Goal: Task Accomplishment & Management: Manage account settings

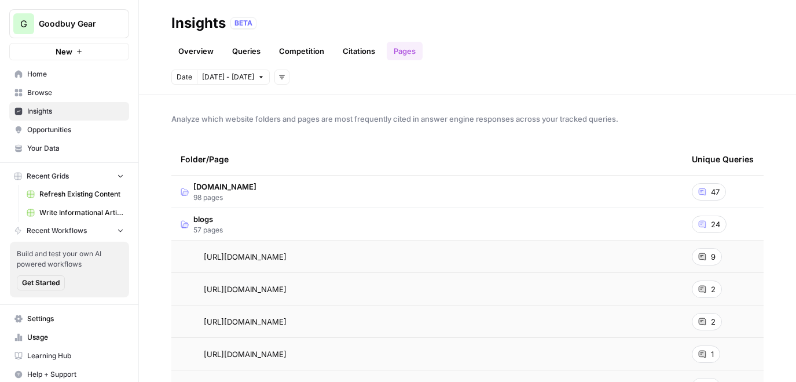
click at [98, 111] on span "Insights" at bounding box center [75, 111] width 97 height 10
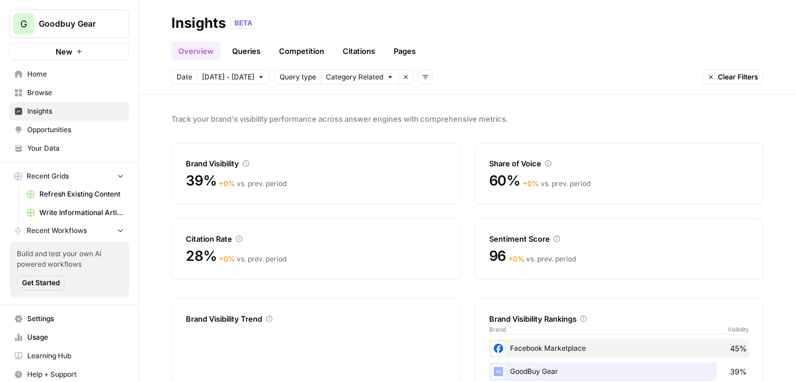
click at [228, 80] on span "[DATE] - [DATE]" at bounding box center [228, 77] width 52 height 10
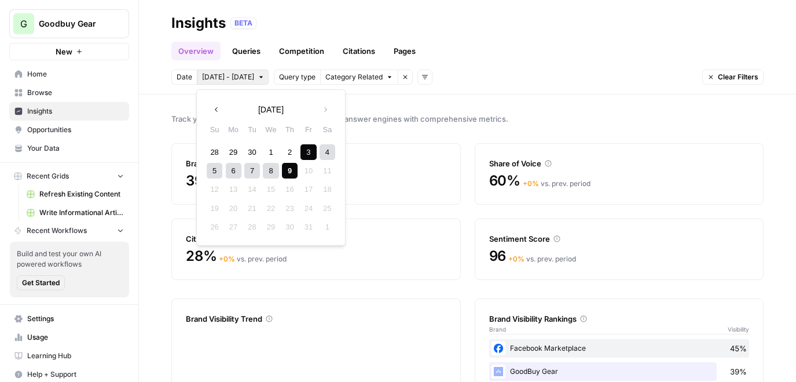
click at [266, 169] on div "8" at bounding box center [271, 171] width 16 height 16
click at [293, 170] on div "9" at bounding box center [290, 171] width 16 height 16
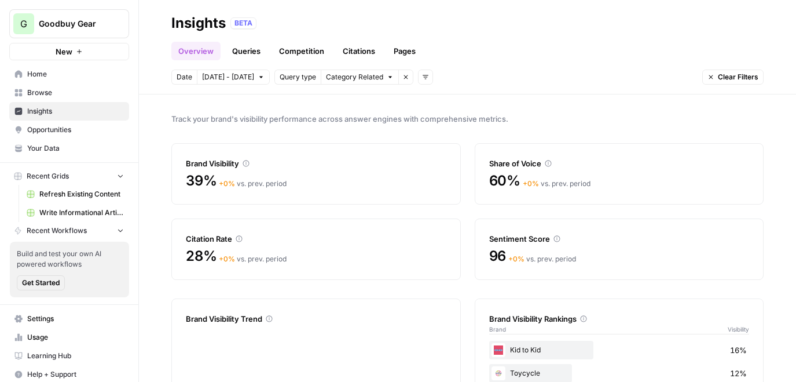
click at [244, 49] on link "Queries" at bounding box center [246, 51] width 42 height 19
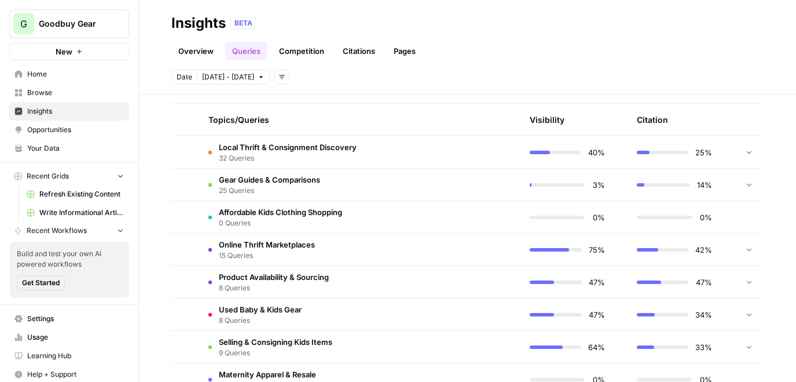
scroll to position [271, 0]
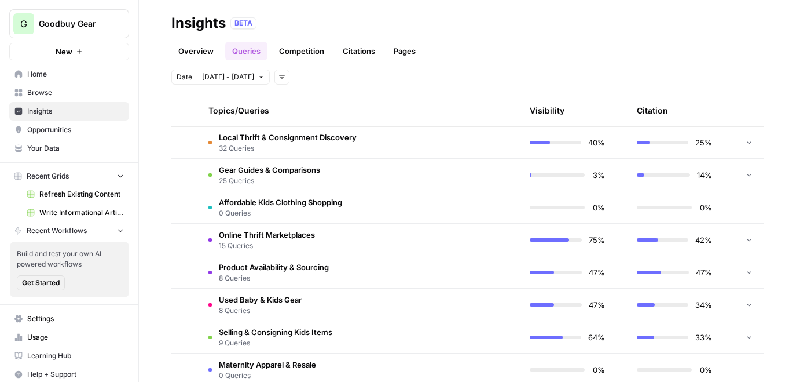
click at [298, 151] on span "32 Queries" at bounding box center [288, 148] width 138 height 10
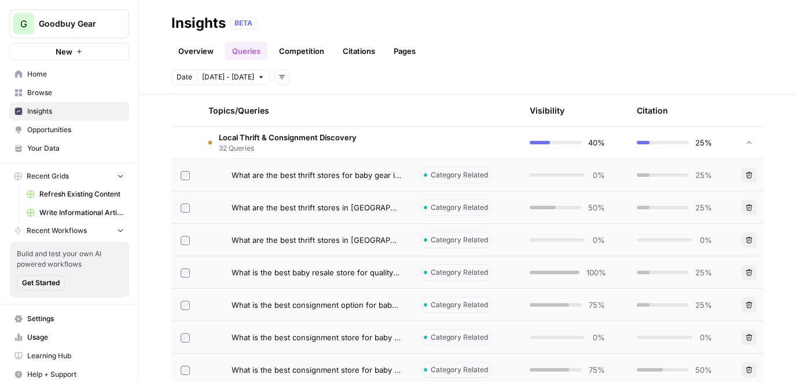
click at [298, 151] on span "32 Queries" at bounding box center [288, 148] width 138 height 10
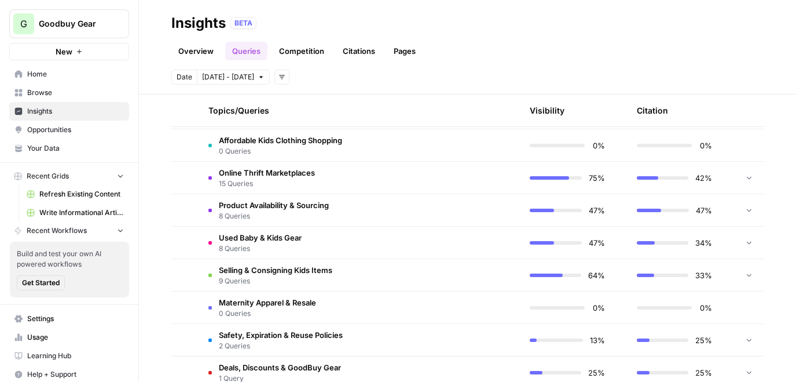
scroll to position [290, 0]
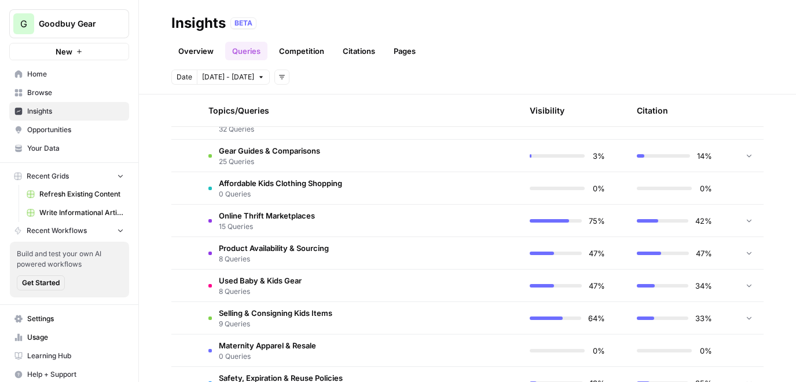
click at [277, 153] on span "Gear Guides & Comparisons" at bounding box center [269, 151] width 101 height 12
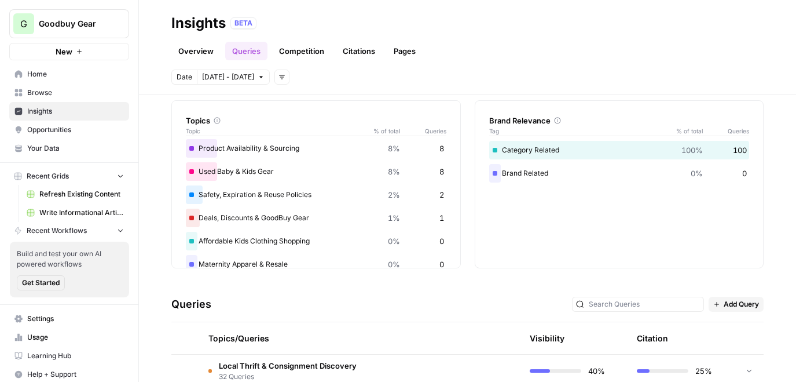
scroll to position [114, 0]
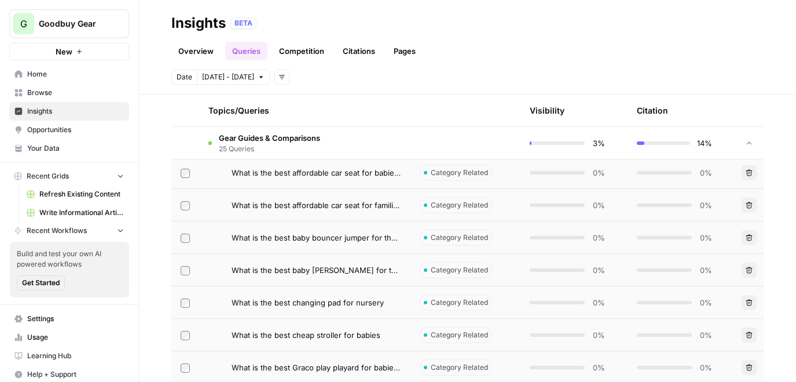
click at [319, 145] on span "25 Queries" at bounding box center [269, 149] width 101 height 10
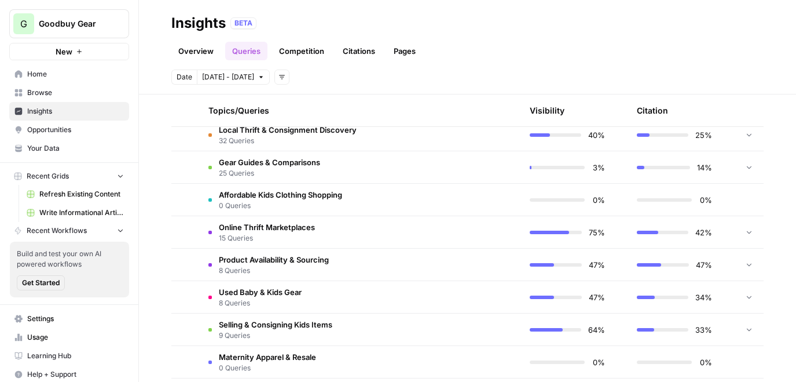
click at [309, 168] on span "25 Queries" at bounding box center [269, 173] width 101 height 10
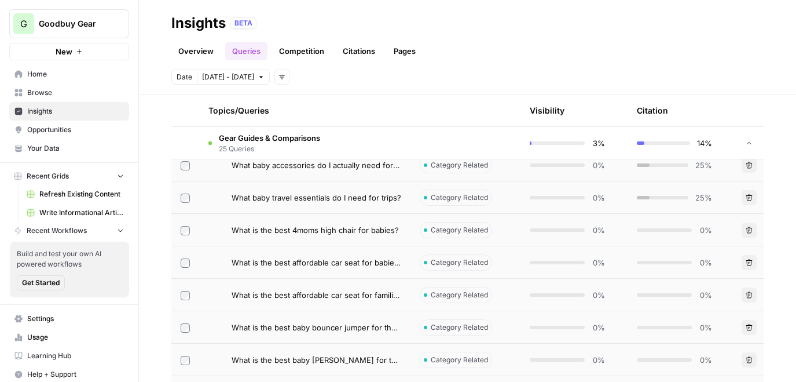
scroll to position [361, 0]
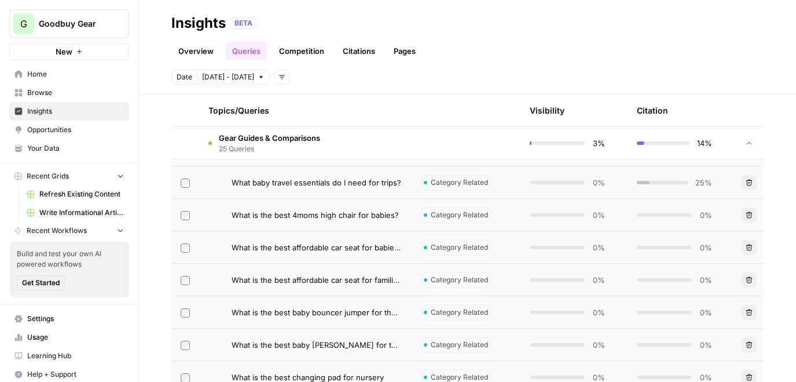
click at [312, 216] on span "What is the best 4moms high chair for babies?" at bounding box center [315, 215] width 167 height 12
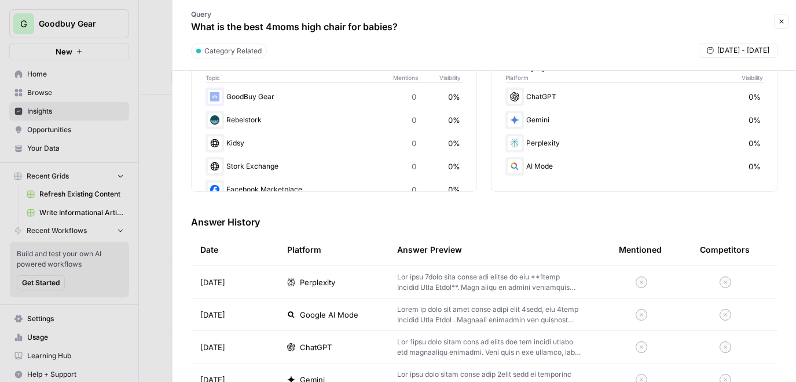
scroll to position [245, 0]
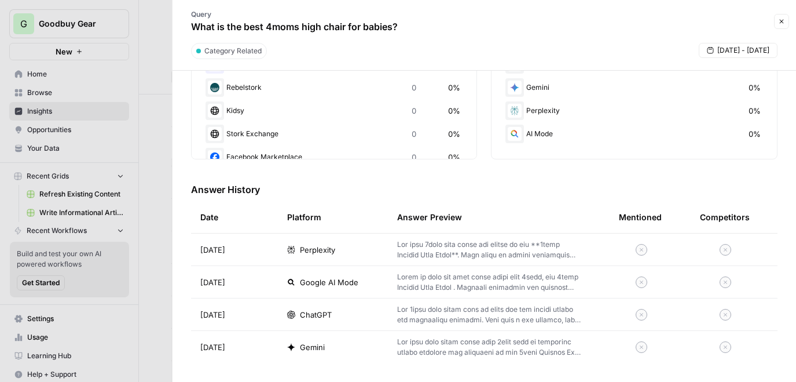
click at [459, 251] on p at bounding box center [489, 249] width 185 height 21
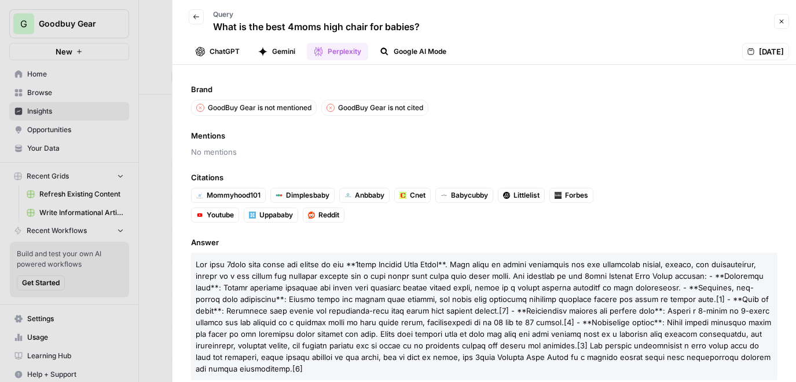
click at [197, 20] on icon "button" at bounding box center [196, 16] width 7 height 7
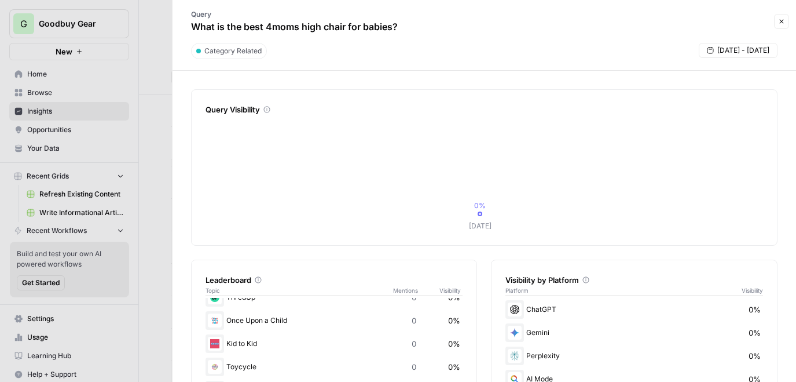
click at [782, 20] on icon "button" at bounding box center [781, 21] width 7 height 7
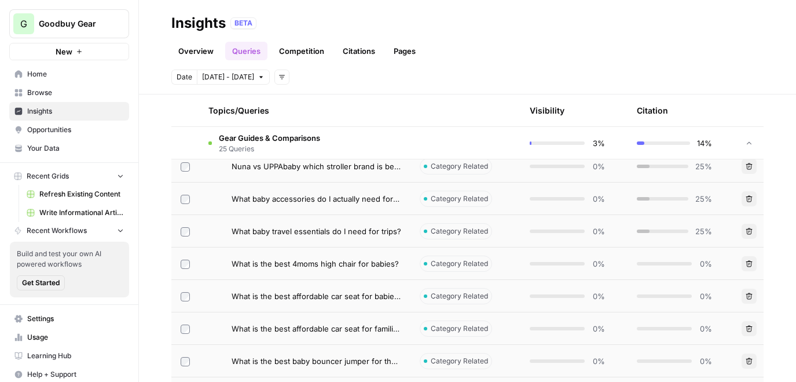
scroll to position [313, 0]
click at [247, 132] on span "Gear Guides & Comparisons" at bounding box center [269, 138] width 101 height 12
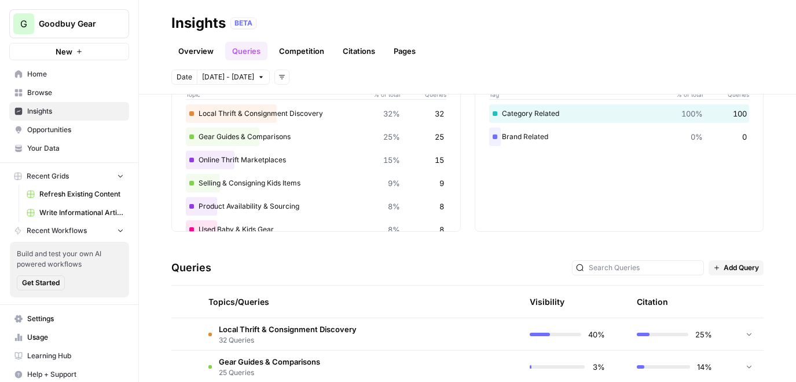
scroll to position [0, 0]
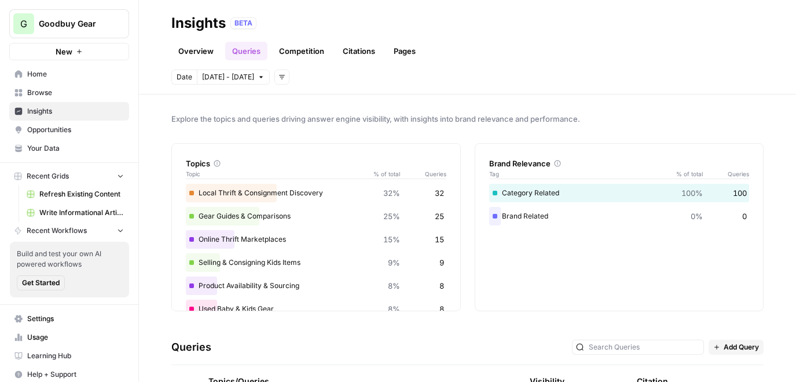
click at [294, 47] on link "Competition" at bounding box center [301, 51] width 59 height 19
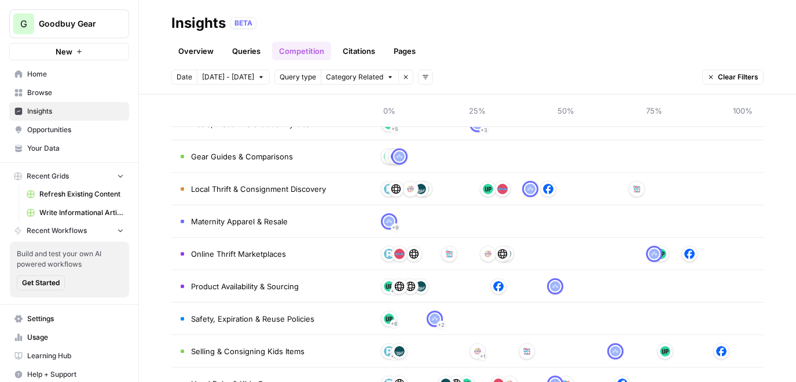
scroll to position [89, 0]
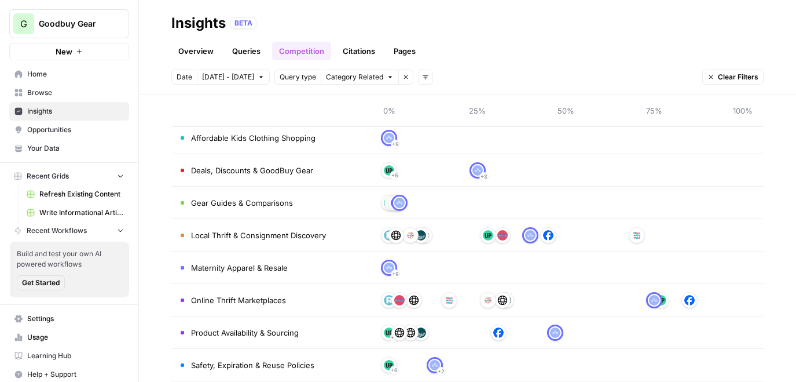
click at [360, 60] on link "Citations" at bounding box center [359, 51] width 46 height 19
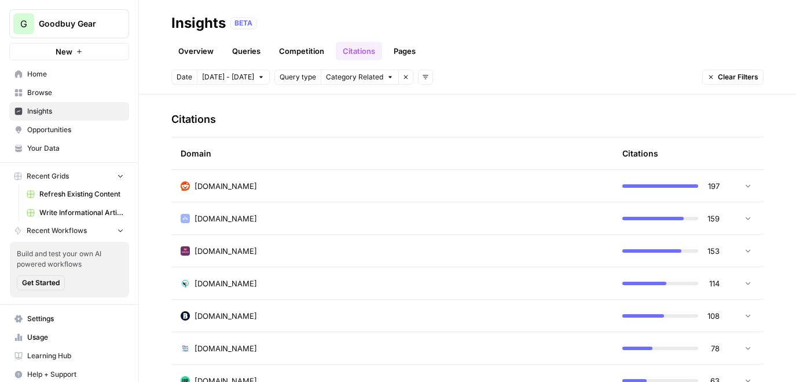
scroll to position [273, 0]
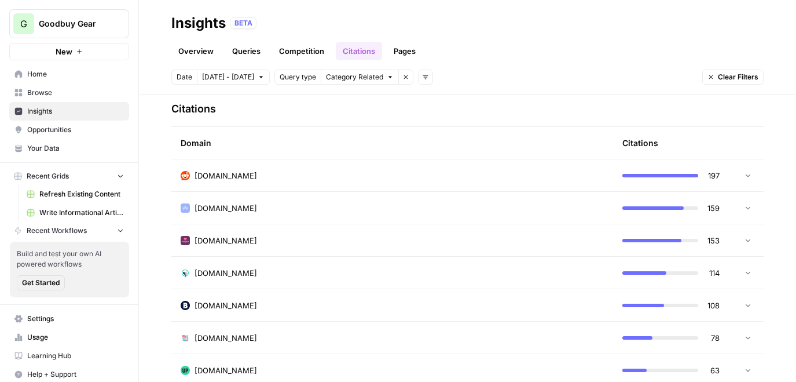
click at [277, 205] on div "goodbuygear.com" at bounding box center [392, 208] width 423 height 12
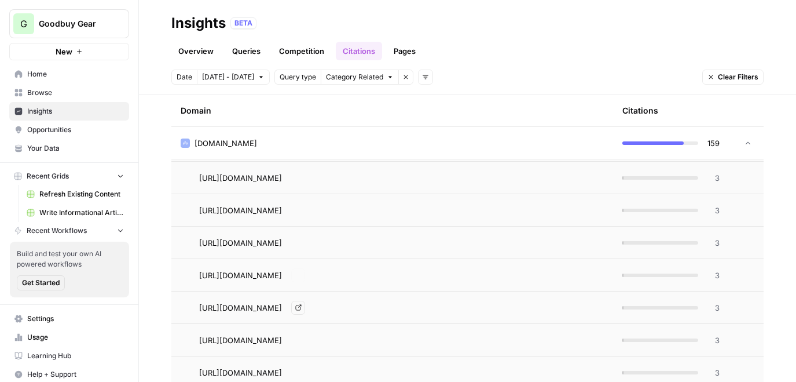
scroll to position [425, 0]
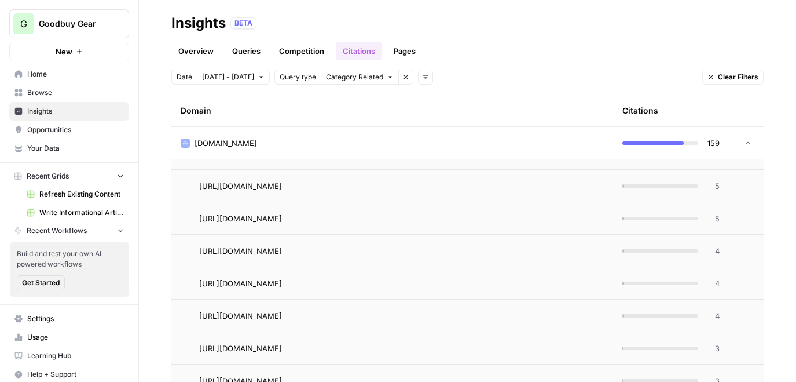
click at [627, 189] on div "5" at bounding box center [671, 186] width 97 height 12
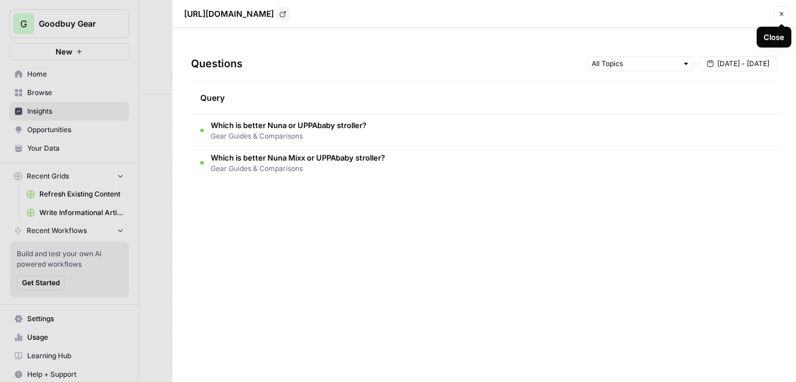
click at [786, 16] on button "Close" at bounding box center [781, 13] width 15 height 15
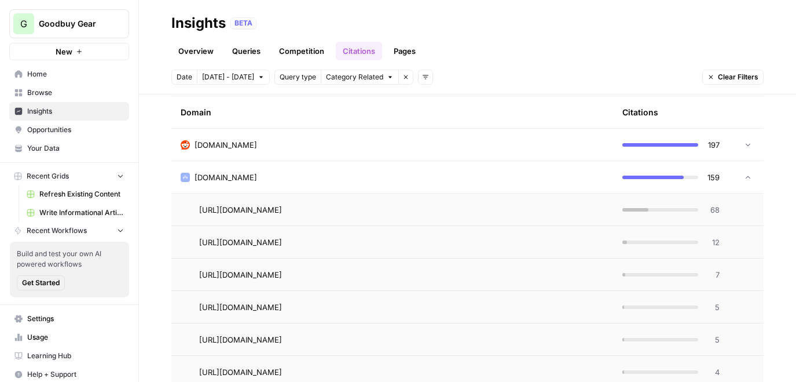
scroll to position [283, 0]
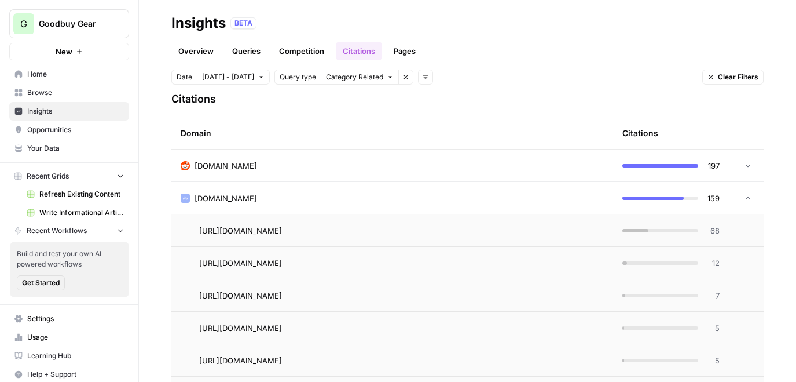
click at [204, 160] on span "reddit.com" at bounding box center [226, 166] width 63 height 12
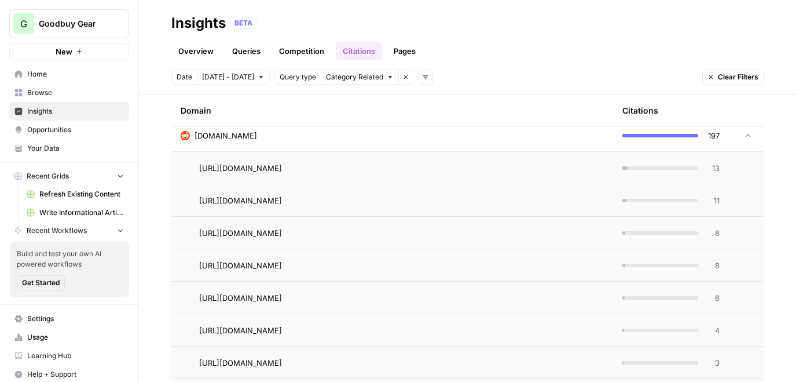
scroll to position [311, 0]
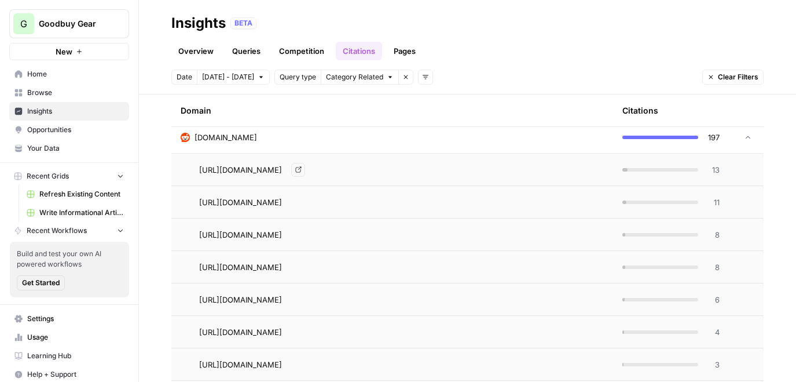
click at [226, 137] on span "reddit.com" at bounding box center [226, 137] width 63 height 12
click at [239, 172] on span "goodbuygear.com" at bounding box center [226, 170] width 63 height 12
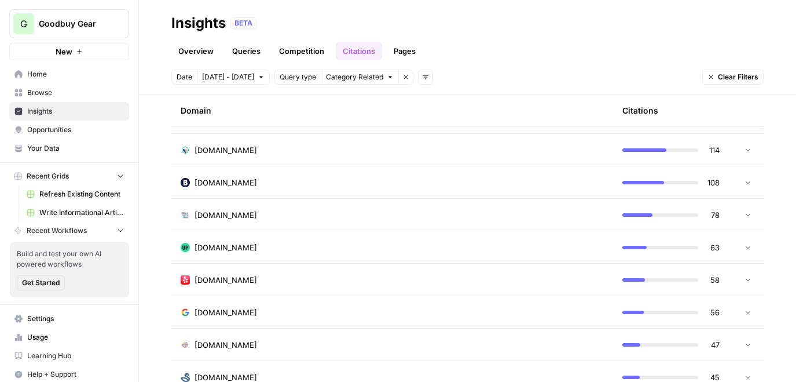
scroll to position [394, 0]
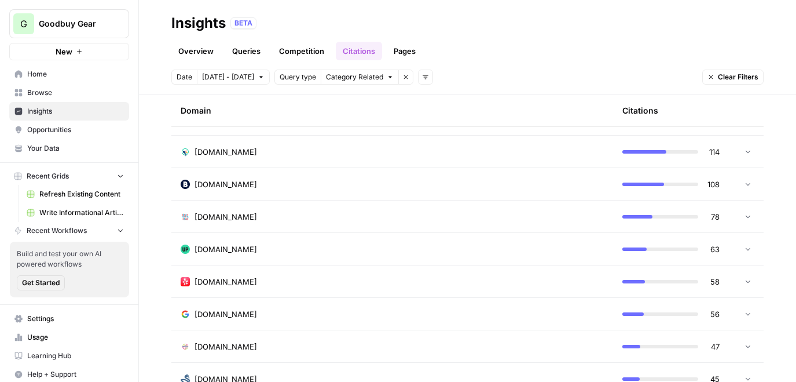
click at [415, 48] on link "Pages" at bounding box center [405, 51] width 36 height 19
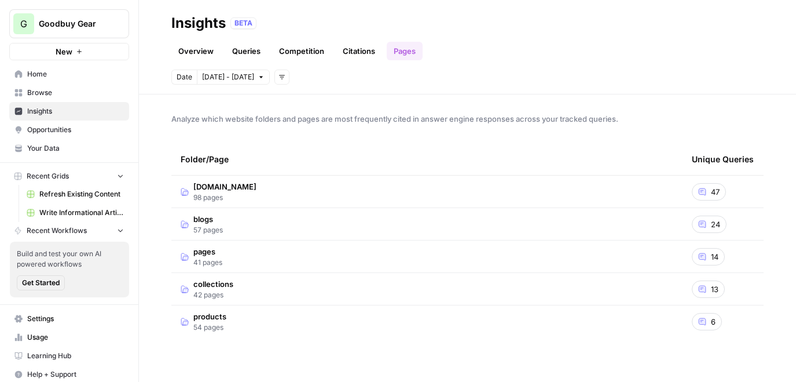
click at [372, 203] on td "goodbuygear.com 98 pages" at bounding box center [426, 191] width 511 height 32
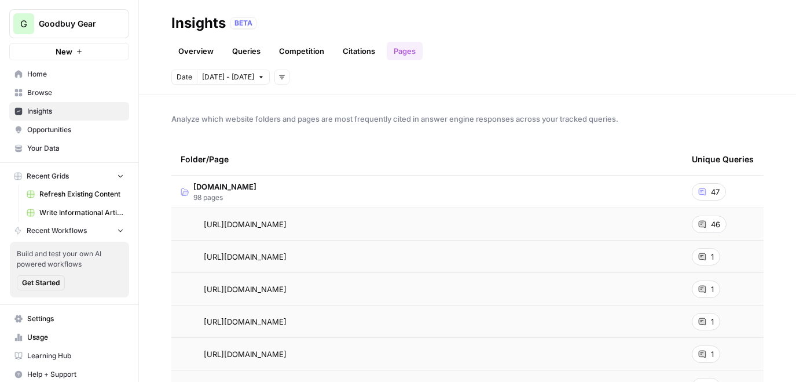
click at [276, 255] on span "https://goodbuygear.com/?srsltid=AfmBOorxTnWwYythrZ0q3SPSA69mEj4hCqtjhj6Kid_oFJ…" at bounding box center [245, 257] width 83 height 12
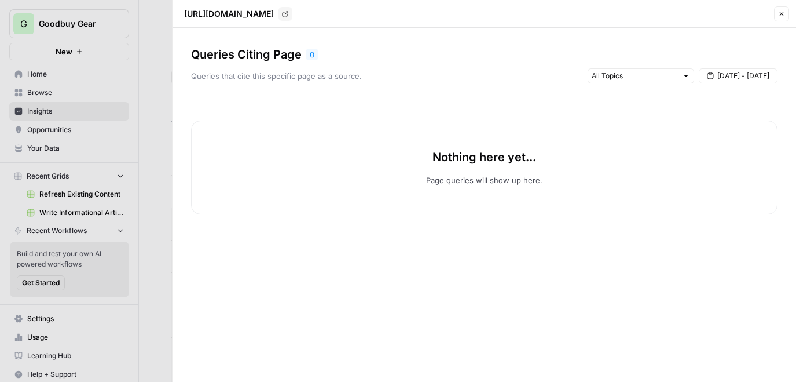
click at [785, 14] on icon "button" at bounding box center [781, 13] width 7 height 7
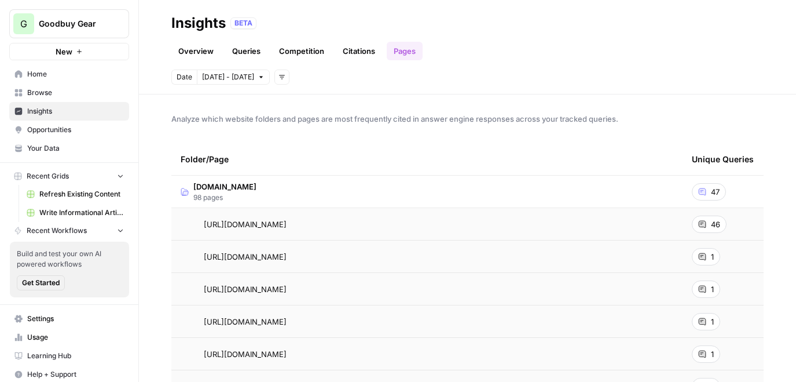
click at [303, 187] on td "goodbuygear.com 98 pages" at bounding box center [426, 191] width 511 height 32
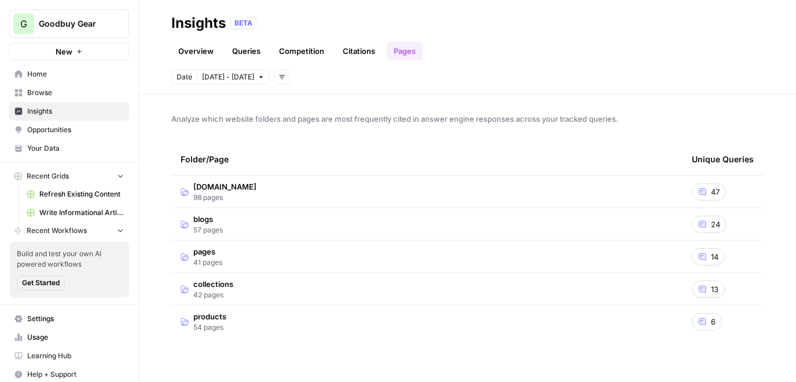
click at [261, 222] on td "blogs 57 pages" at bounding box center [426, 224] width 511 height 32
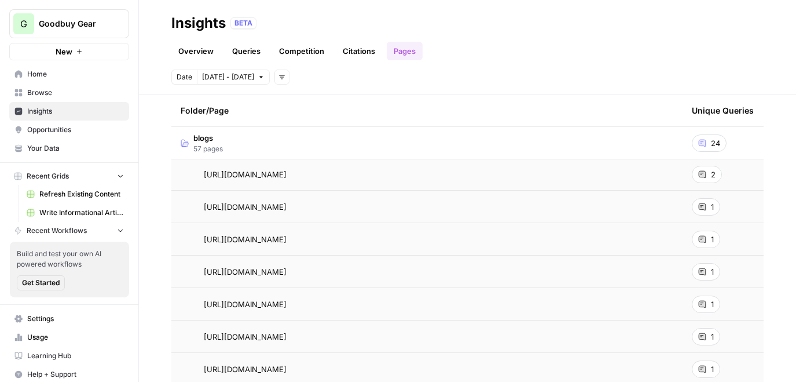
scroll to position [152, 0]
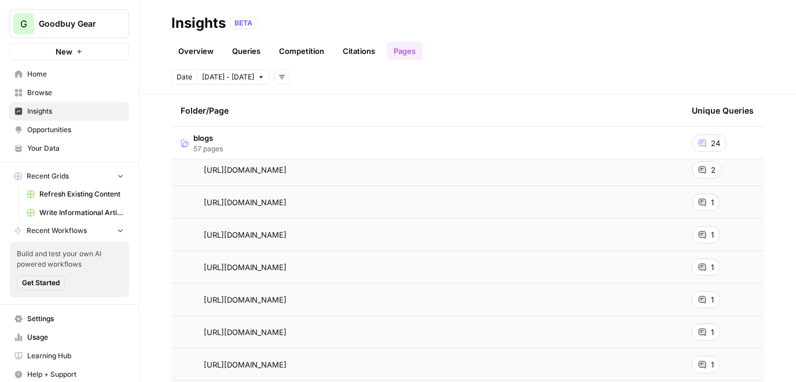
click at [701, 203] on div "1" at bounding box center [706, 201] width 28 height 17
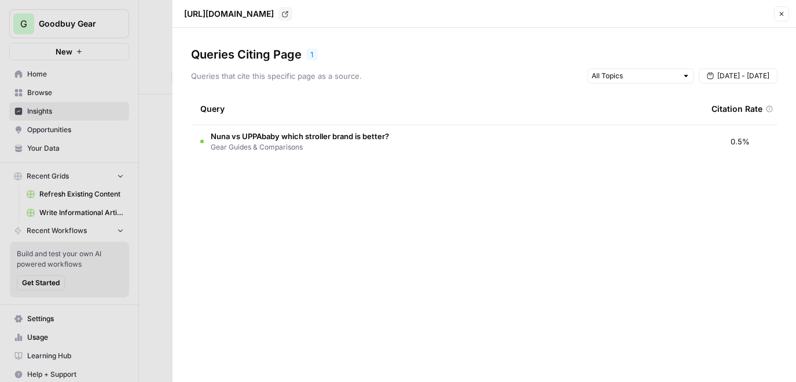
click at [782, 13] on icon "button" at bounding box center [781, 13] width 7 height 7
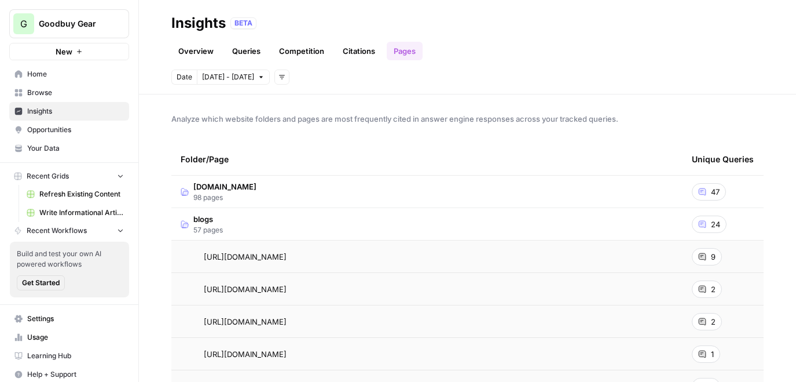
click at [217, 239] on td "blogs 57 pages" at bounding box center [426, 224] width 511 height 32
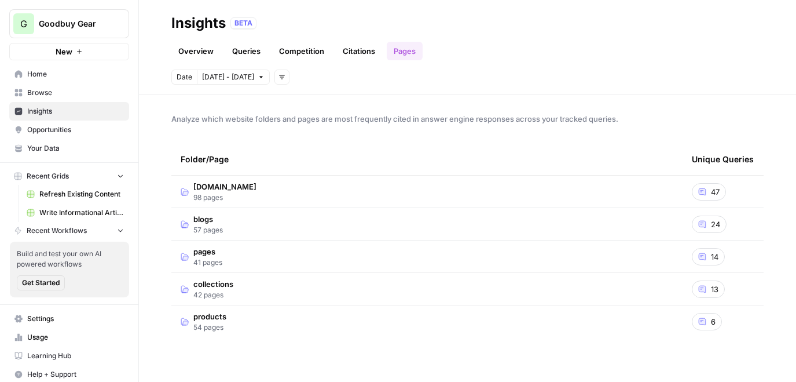
click at [198, 50] on link "Overview" at bounding box center [195, 51] width 49 height 19
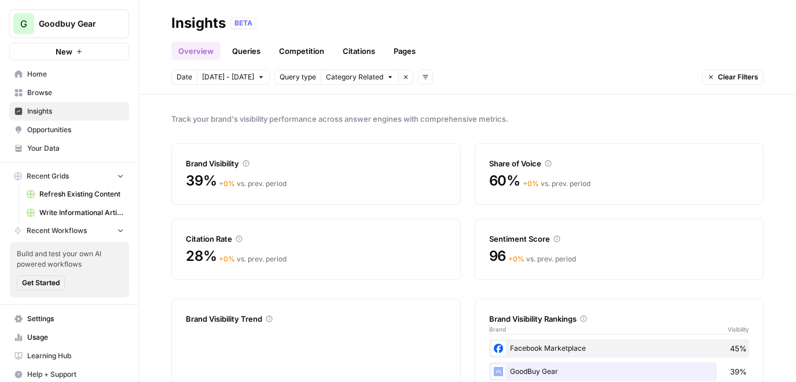
click at [528, 102] on div "Track your brand's visibility performance across answer engines with comprehens…" at bounding box center [467, 237] width 657 height 287
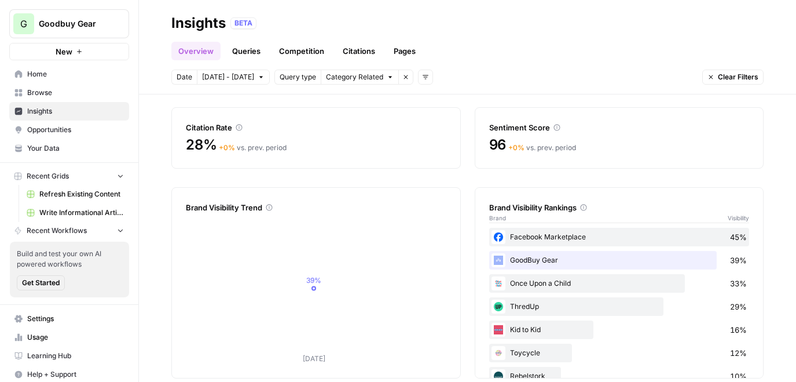
scroll to position [4, 0]
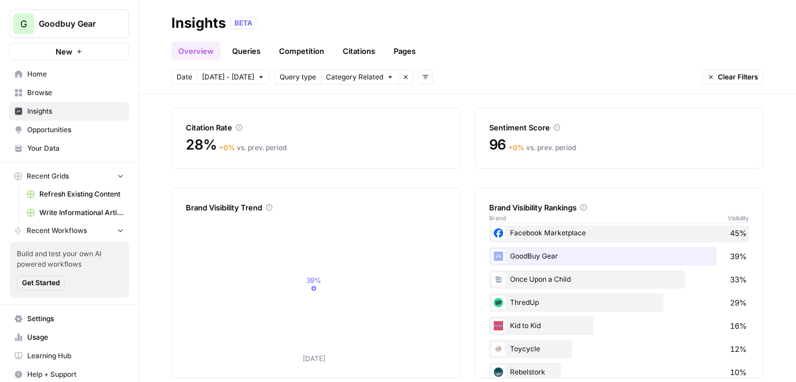
click at [252, 50] on link "Queries" at bounding box center [246, 51] width 42 height 19
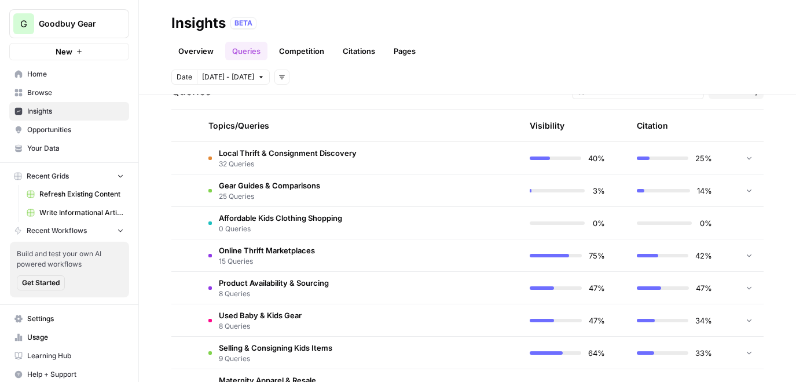
scroll to position [255, 0]
click at [268, 277] on span "Product Availability & Sourcing" at bounding box center [274, 283] width 110 height 12
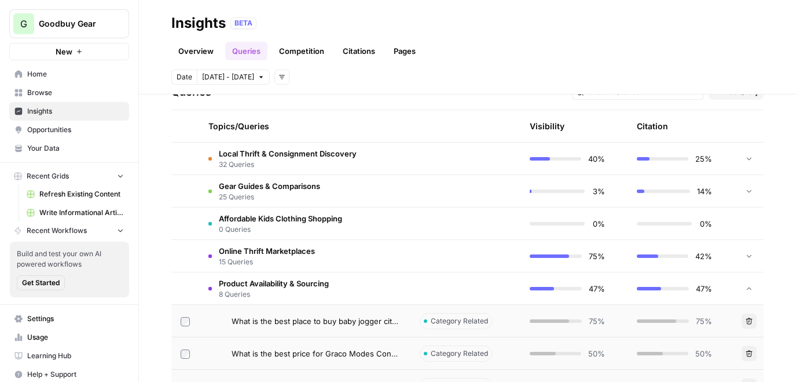
scroll to position [334, 0]
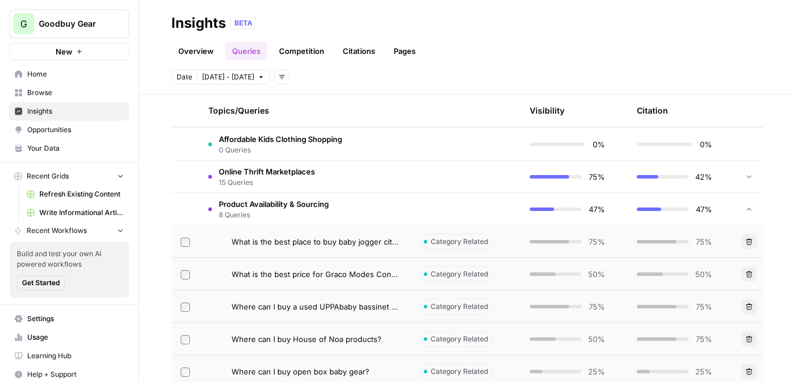
click at [328, 235] on td "What is the best place to buy baby jogger city mini gt2" at bounding box center [304, 241] width 211 height 32
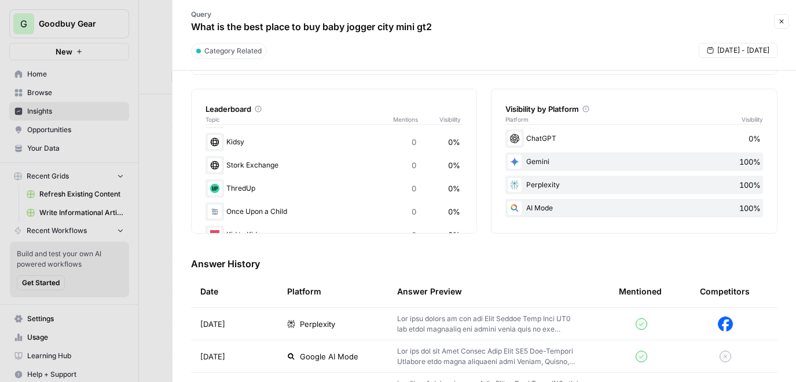
scroll to position [245, 0]
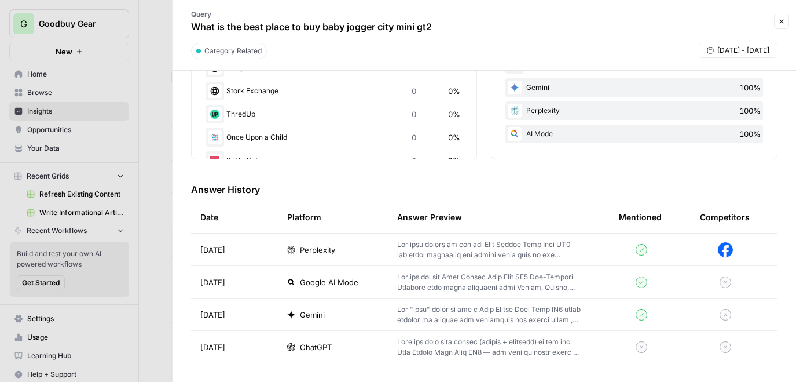
click at [514, 255] on p at bounding box center [489, 249] width 185 height 21
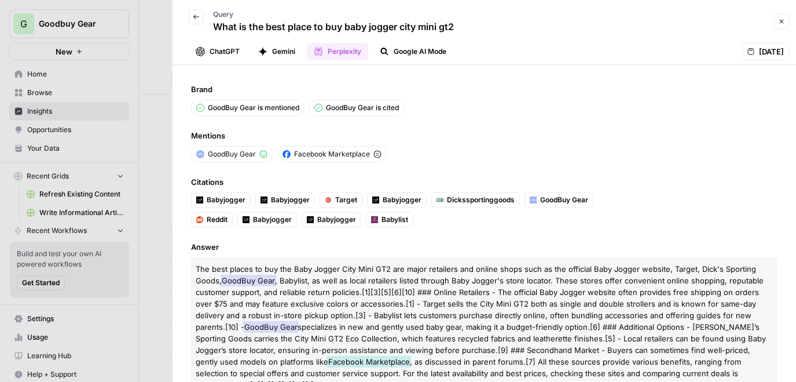
click at [192, 20] on button "Back" at bounding box center [196, 16] width 15 height 15
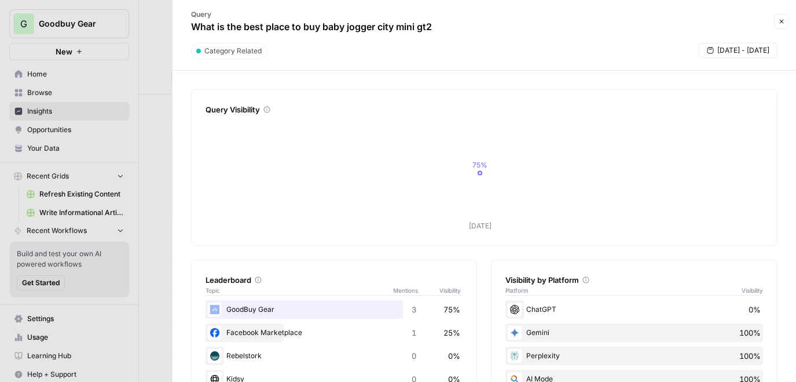
click at [781, 23] on icon "button" at bounding box center [781, 21] width 7 height 7
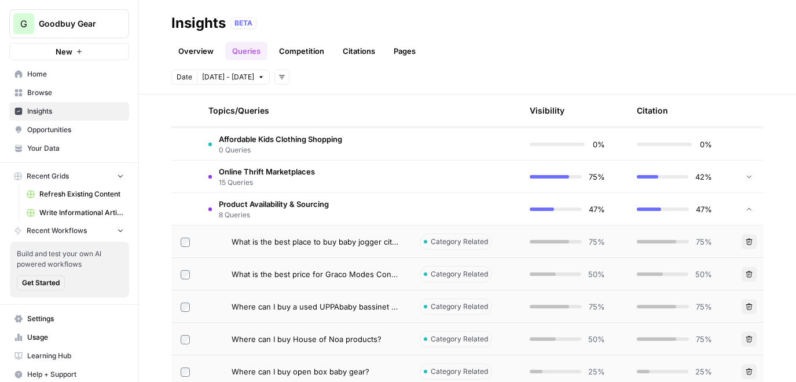
click at [275, 212] on span "8 Queries" at bounding box center [274, 215] width 110 height 10
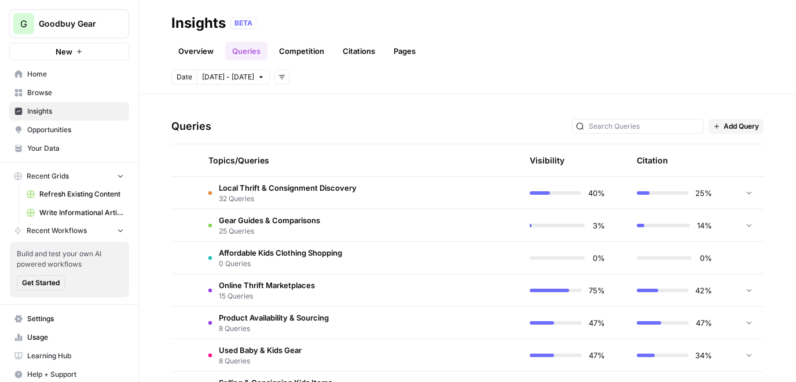
scroll to position [233, 0]
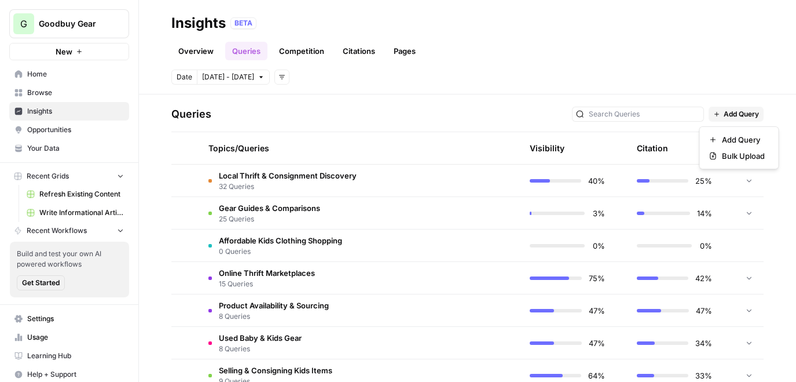
click at [737, 110] on span "Add Query" at bounding box center [741, 114] width 35 height 10
click at [525, 78] on div "Date Oct 8 - Oct 9 Add filters" at bounding box center [467, 77] width 593 height 15
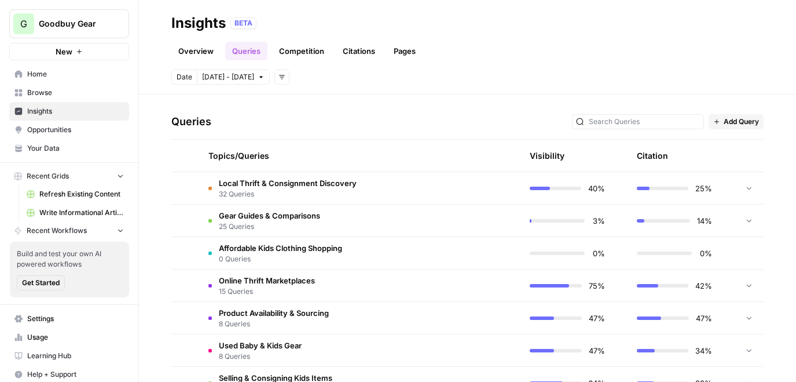
scroll to position [224, 0]
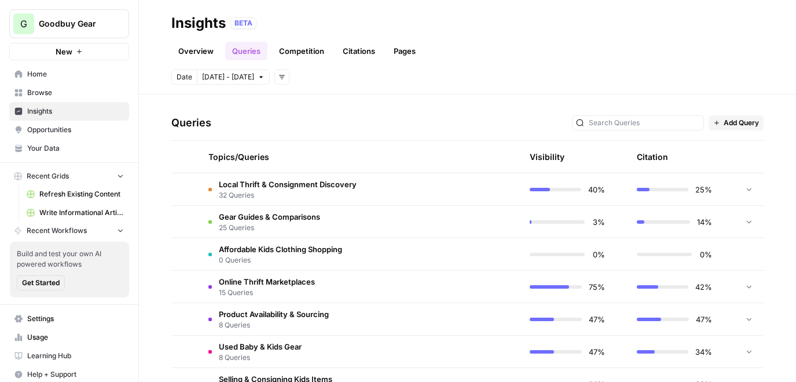
click at [731, 125] on span "Add Query" at bounding box center [741, 123] width 35 height 10
click at [731, 148] on span "Add Query" at bounding box center [743, 148] width 43 height 12
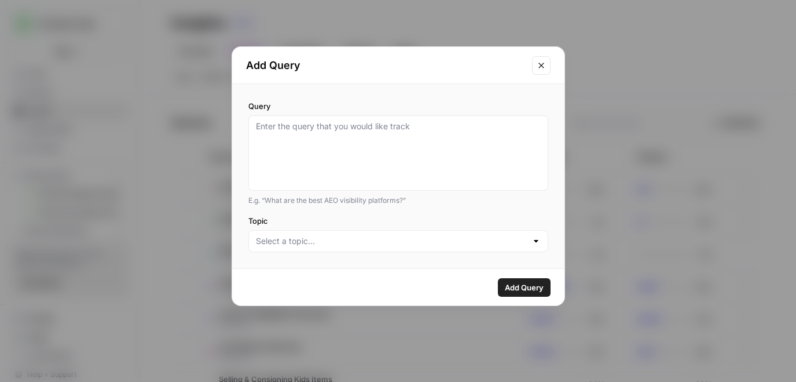
click at [543, 65] on icon "Close modal" at bounding box center [541, 65] width 9 height 9
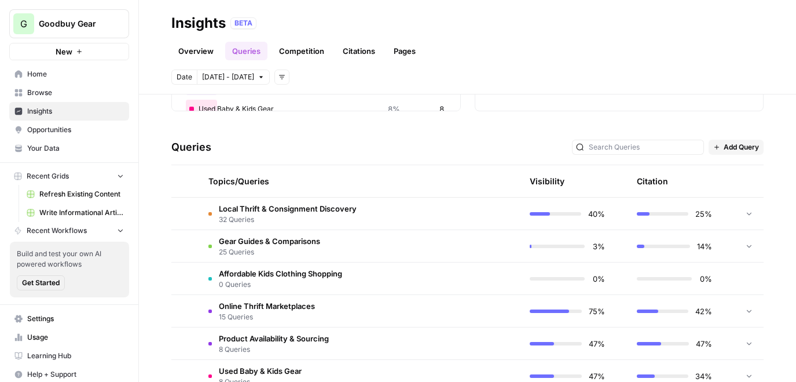
scroll to position [220, 0]
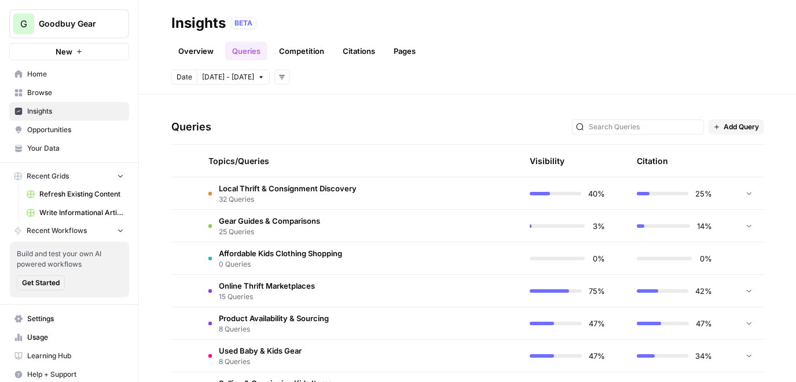
click at [731, 127] on span "Add Query" at bounding box center [741, 127] width 35 height 10
click at [738, 150] on span "Add Query" at bounding box center [743, 153] width 43 height 12
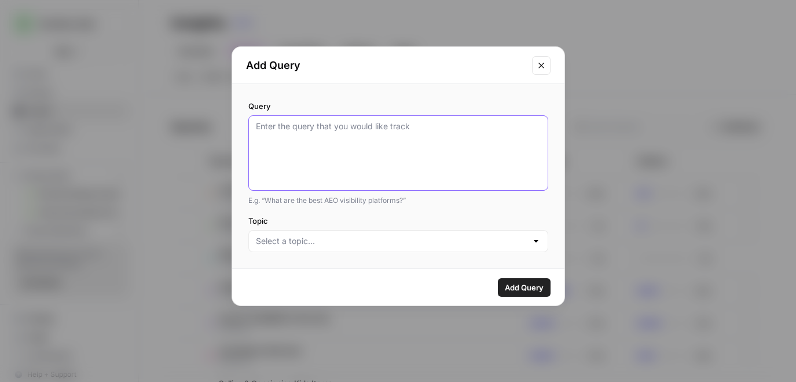
click at [411, 137] on textarea "Query" at bounding box center [398, 152] width 285 height 65
click at [543, 65] on icon "Close modal" at bounding box center [541, 65] width 9 height 9
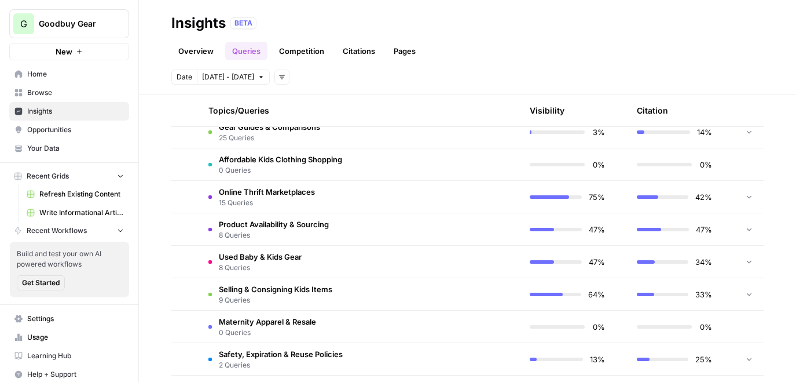
scroll to position [342, 0]
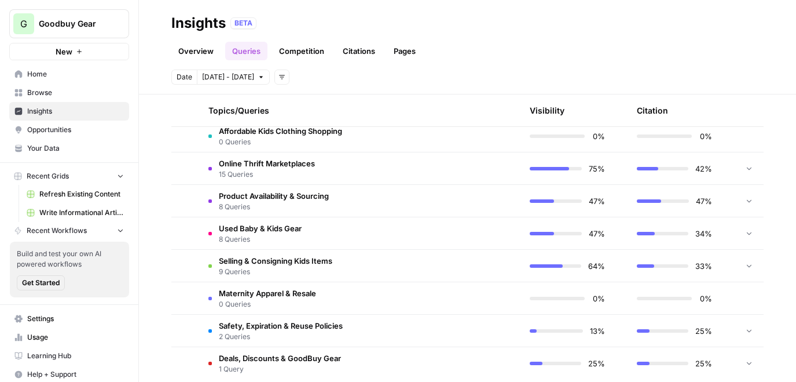
click at [291, 233] on span "Used Baby & Kids Gear" at bounding box center [260, 228] width 83 height 12
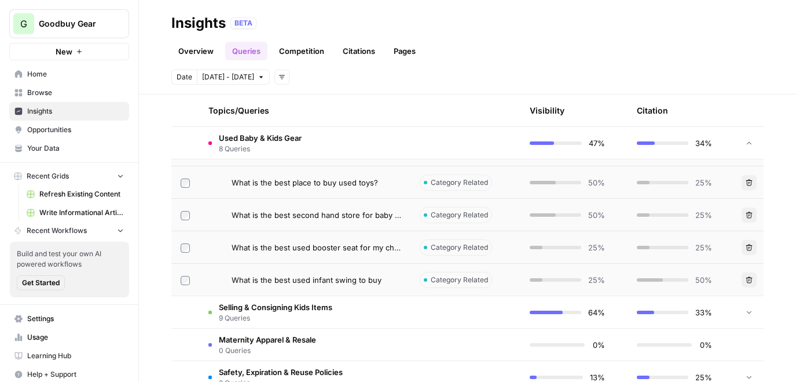
scroll to position [557, 0]
click at [328, 244] on span "What is the best used booster seat for my child" at bounding box center [317, 246] width 170 height 12
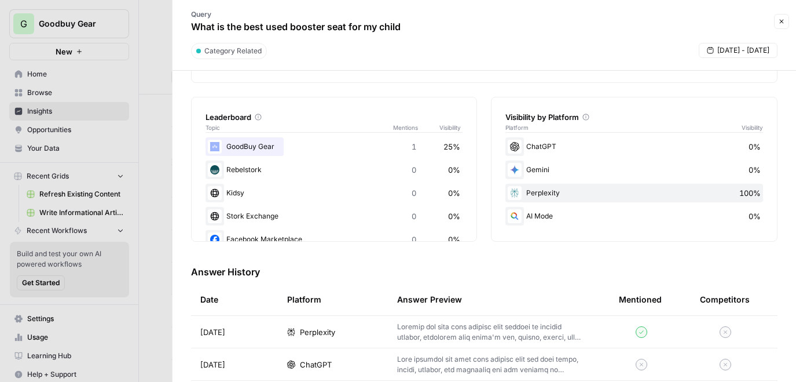
scroll to position [125, 0]
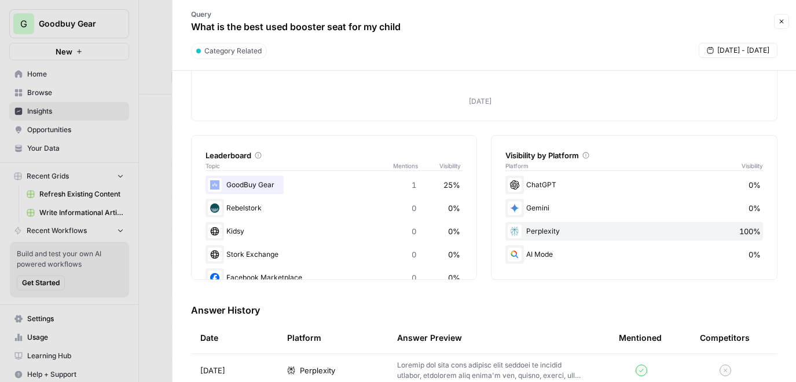
drag, startPoint x: 411, startPoint y: 25, endPoint x: 195, endPoint y: 23, distance: 216.6
click at [195, 23] on div "Query What is the best used booster seat for my child" at bounding box center [296, 22] width 233 height 34
copy p "What is the best used booster seat for my child"
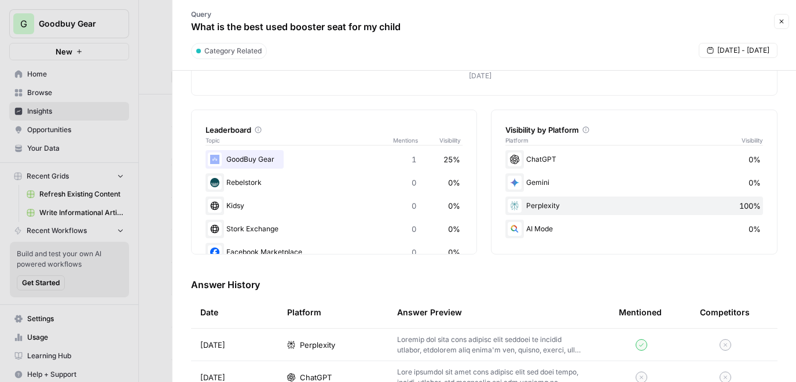
scroll to position [175, 0]
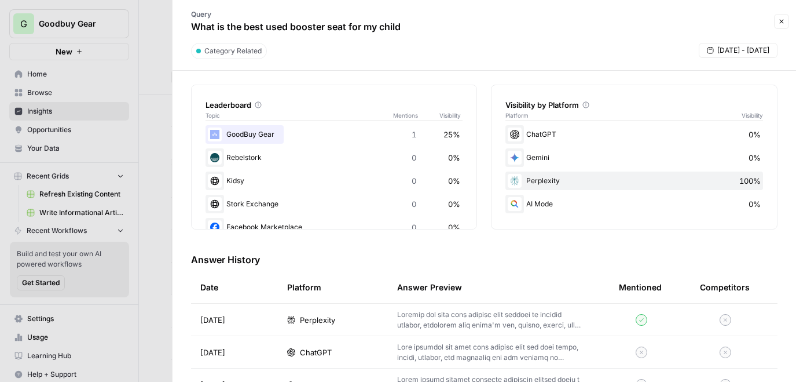
click at [258, 104] on icon at bounding box center [258, 104] width 7 height 7
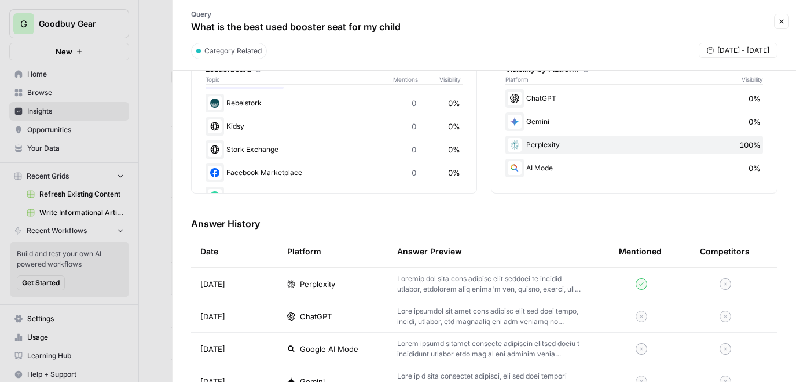
scroll to position [245, 0]
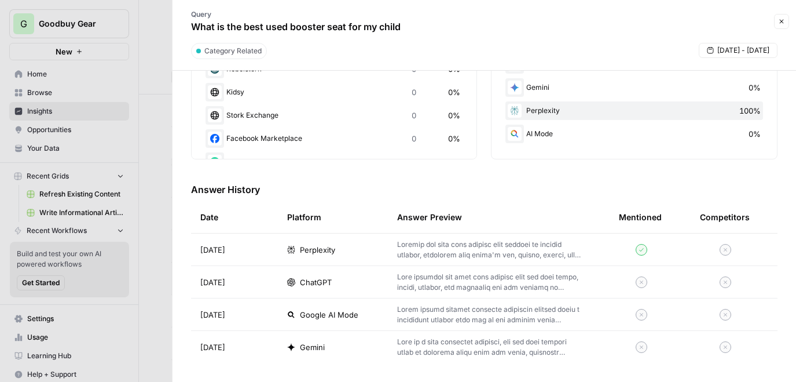
click at [460, 255] on p at bounding box center [489, 249] width 185 height 21
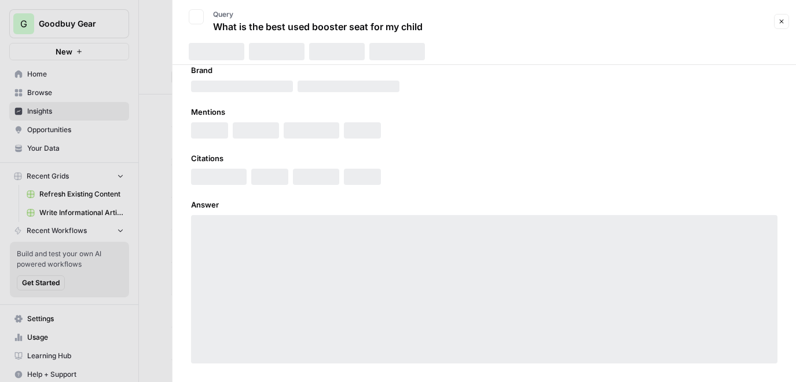
scroll to position [19, 0]
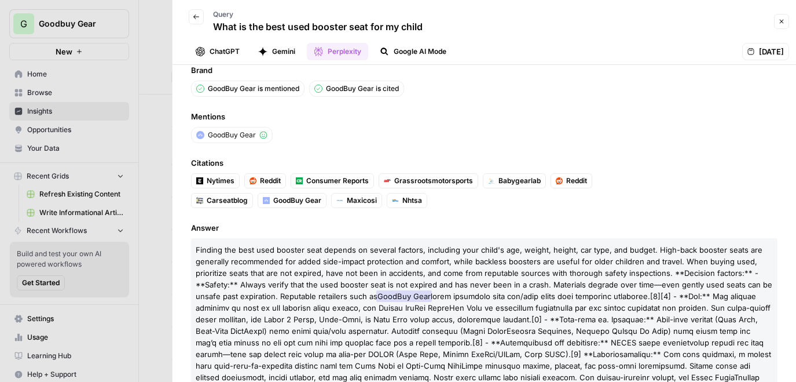
click at [194, 16] on icon "button" at bounding box center [196, 16] width 6 height 5
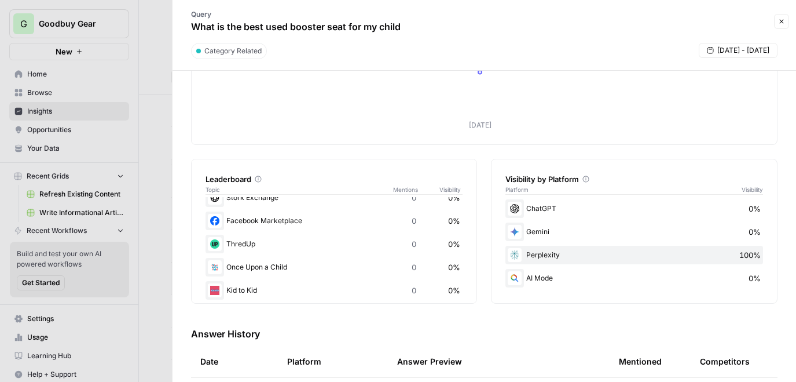
scroll to position [137, 0]
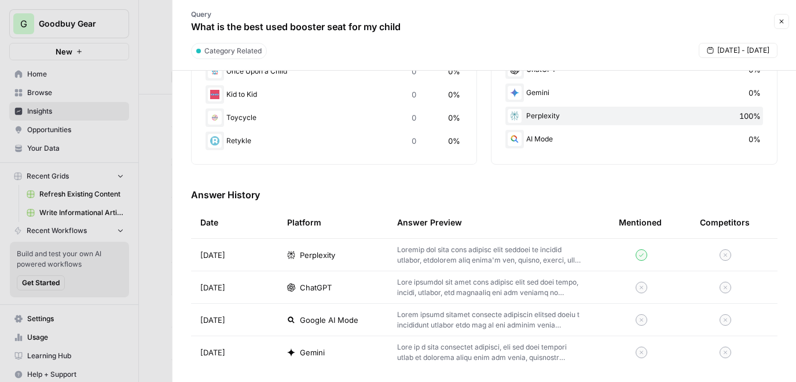
click at [450, 285] on p at bounding box center [489, 287] width 185 height 21
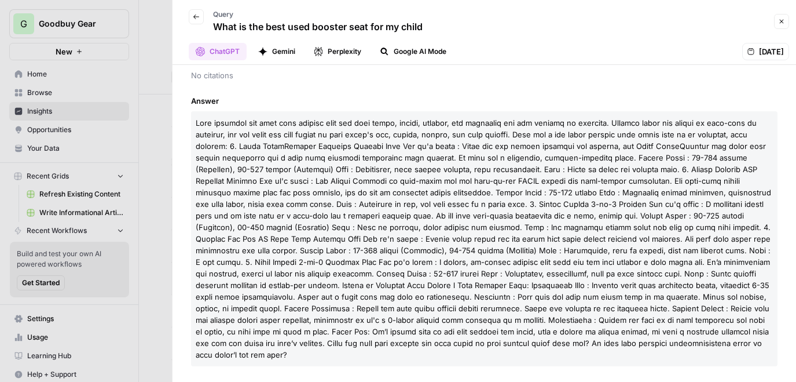
scroll to position [121, 0]
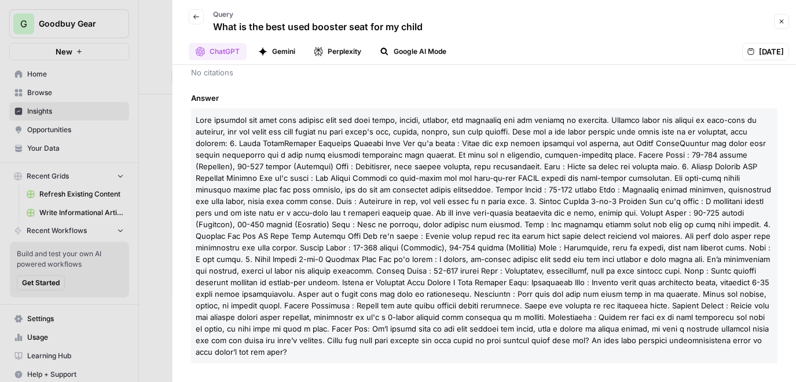
click at [419, 50] on button "Google AI Mode" at bounding box center [413, 51] width 81 height 17
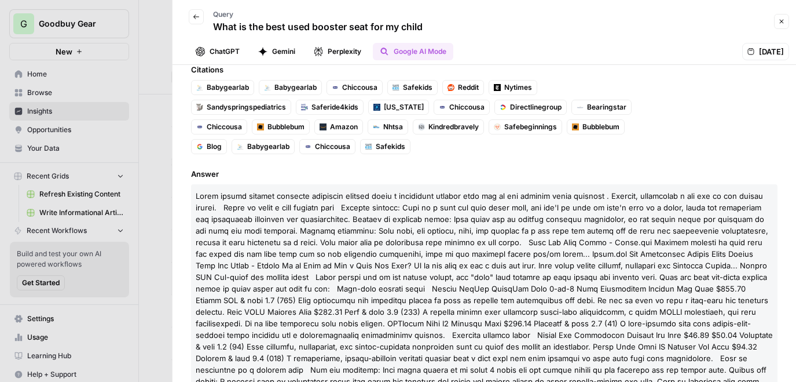
scroll to position [108, 0]
click at [345, 52] on button "Perplexity" at bounding box center [337, 51] width 61 height 17
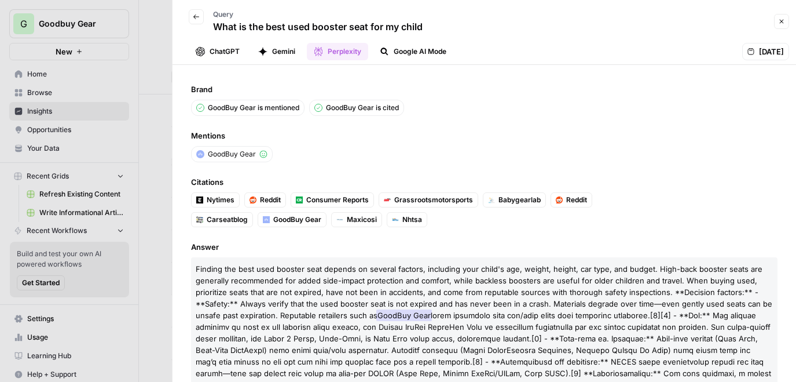
click at [780, 23] on icon "button" at bounding box center [781, 21] width 7 height 7
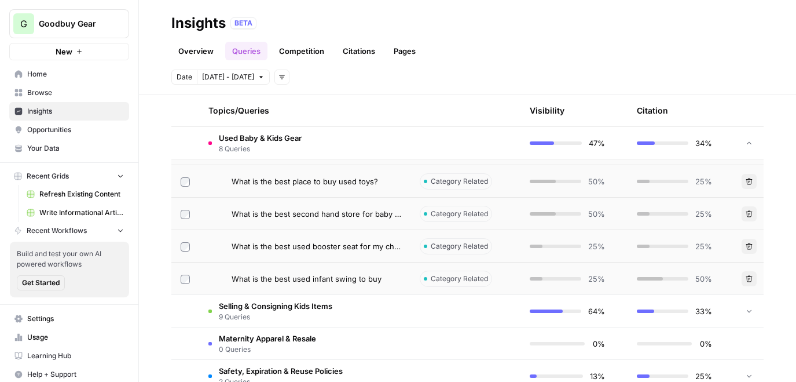
click at [341, 276] on span "What is the best used infant swing to buy" at bounding box center [307, 279] width 150 height 12
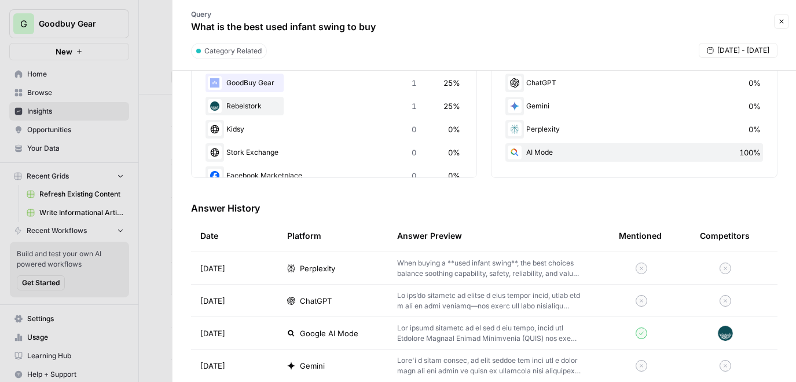
scroll to position [245, 0]
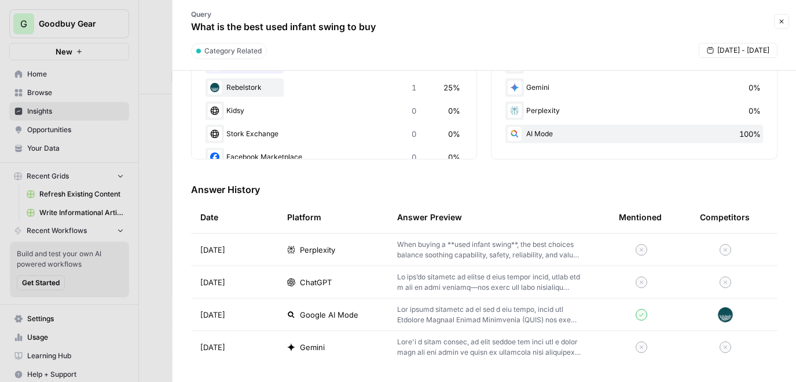
click at [471, 312] on p at bounding box center [489, 314] width 185 height 21
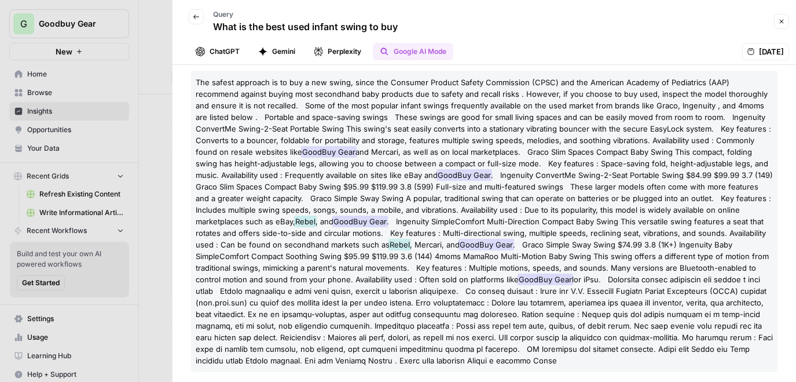
scroll to position [188, 0]
drag, startPoint x: 447, startPoint y: 245, endPoint x: 427, endPoint y: 244, distance: 20.3
click at [427, 245] on p "The safest approach is to buy a new swing, since the Consumer Product Safety Co…" at bounding box center [484, 220] width 587 height 301
click at [407, 287] on span at bounding box center [484, 318] width 577 height 90
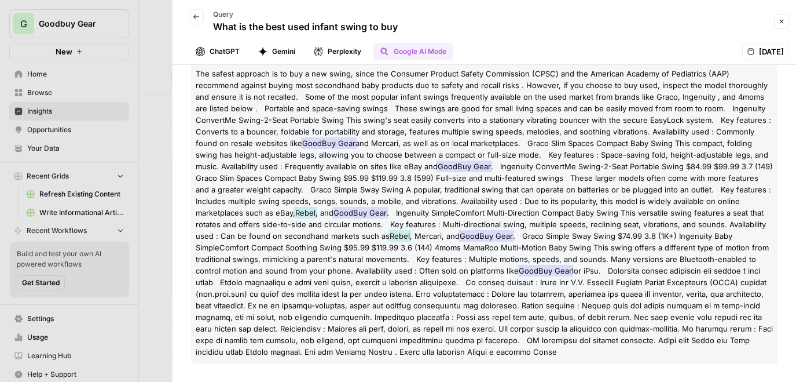
click at [541, 273] on span "GoodBuy Gear" at bounding box center [546, 271] width 56 height 12
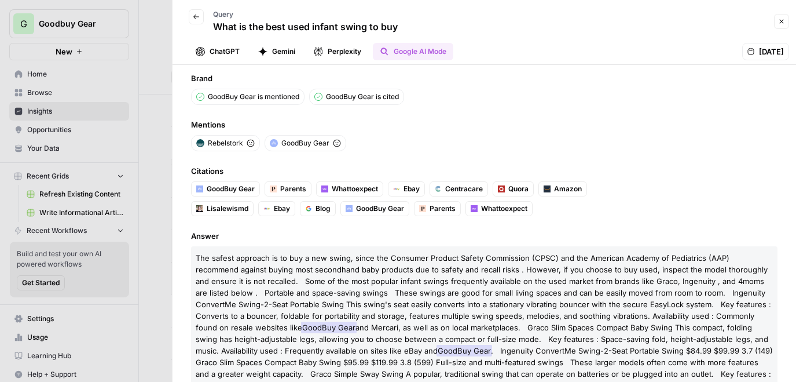
scroll to position [0, 0]
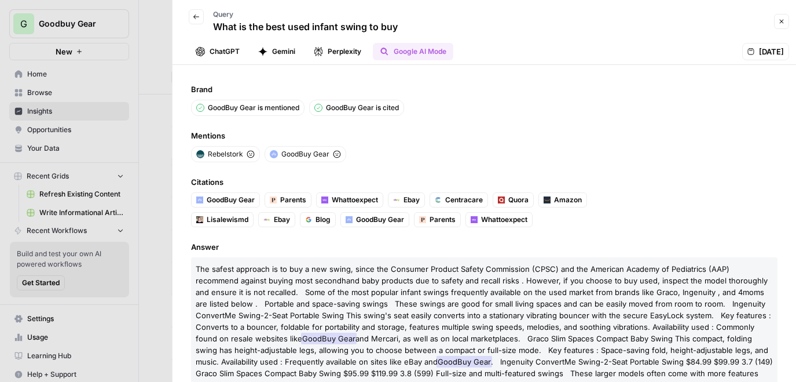
click at [299, 153] on span "GoodBuy Gear" at bounding box center [305, 154] width 48 height 10
click at [276, 153] on img at bounding box center [274, 154] width 8 height 8
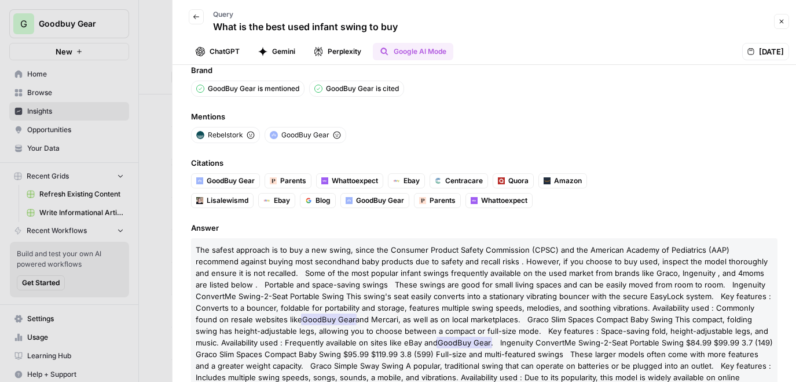
scroll to position [25, 0]
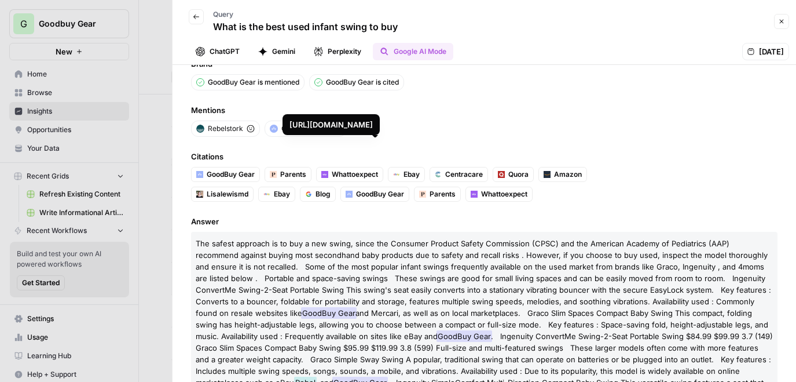
click at [375, 193] on span "GoodBuy Gear" at bounding box center [380, 194] width 48 height 10
click at [221, 174] on span "GoodBuy Gear" at bounding box center [231, 174] width 48 height 10
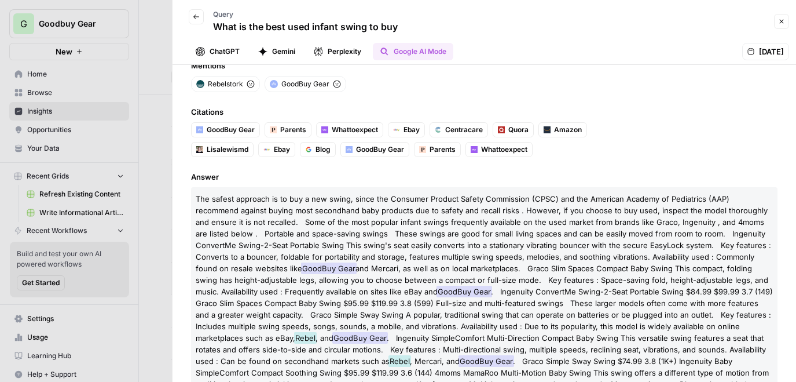
scroll to position [79, 0]
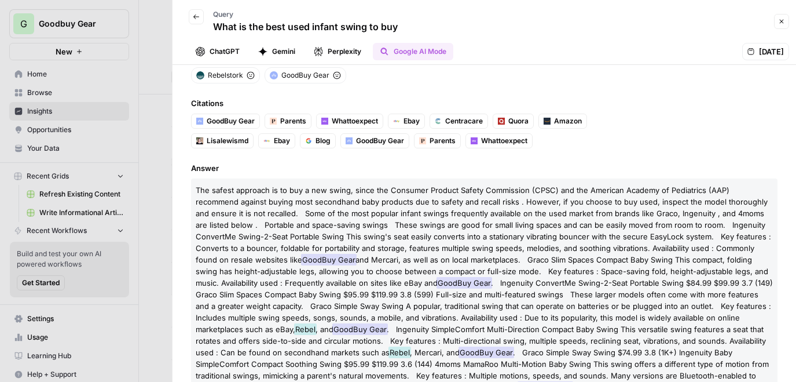
click at [411, 353] on span "Rebel" at bounding box center [400, 352] width 23 height 12
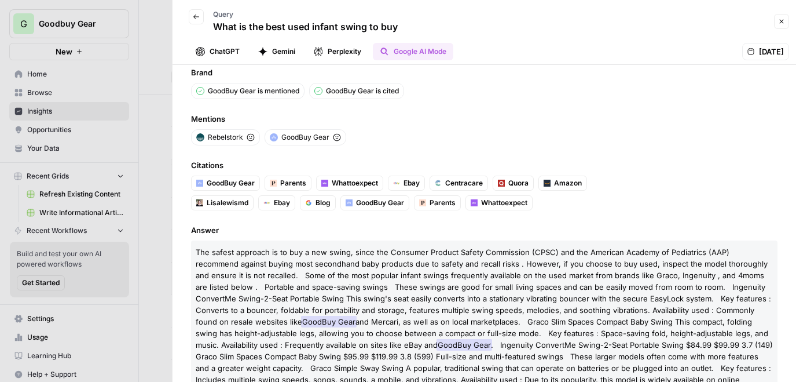
scroll to position [0, 0]
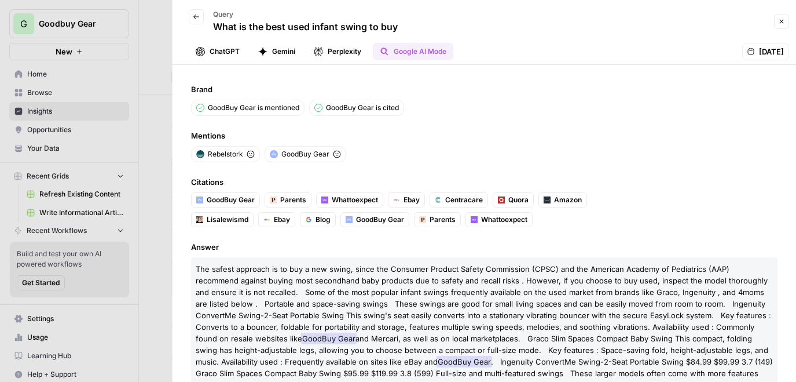
click at [784, 24] on icon "button" at bounding box center [781, 21] width 7 height 7
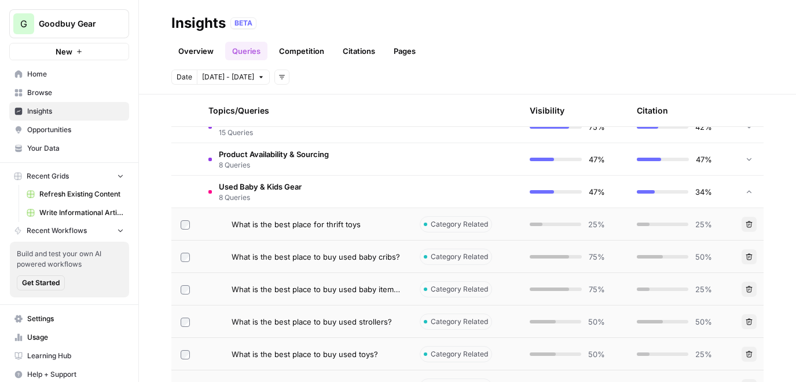
scroll to position [474, 0]
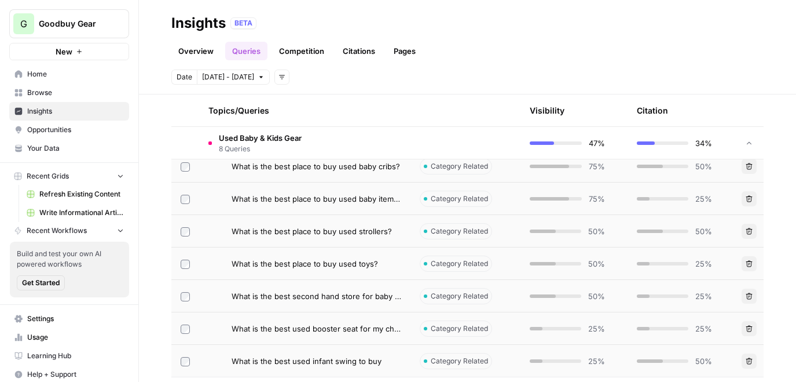
click at [261, 144] on span "8 Queries" at bounding box center [260, 149] width 83 height 10
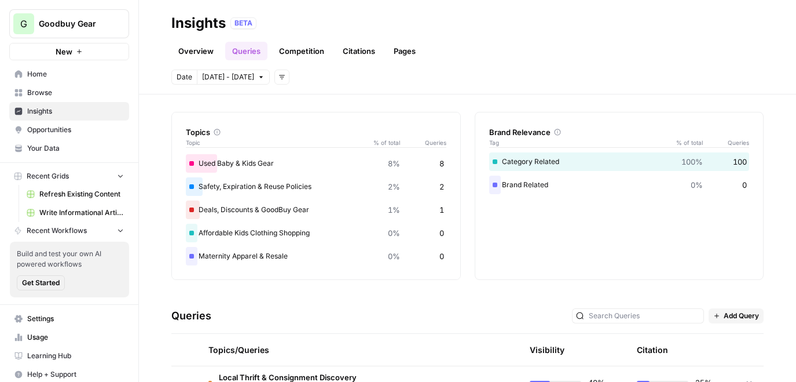
scroll to position [0, 0]
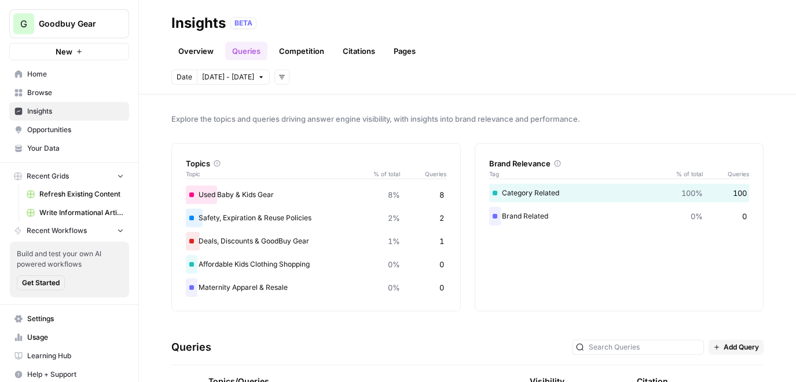
click at [279, 76] on icon "button" at bounding box center [282, 77] width 7 height 7
click at [287, 103] on span "Platform" at bounding box center [290, 103] width 30 height 12
click at [372, 78] on icon "button" at bounding box center [375, 77] width 7 height 7
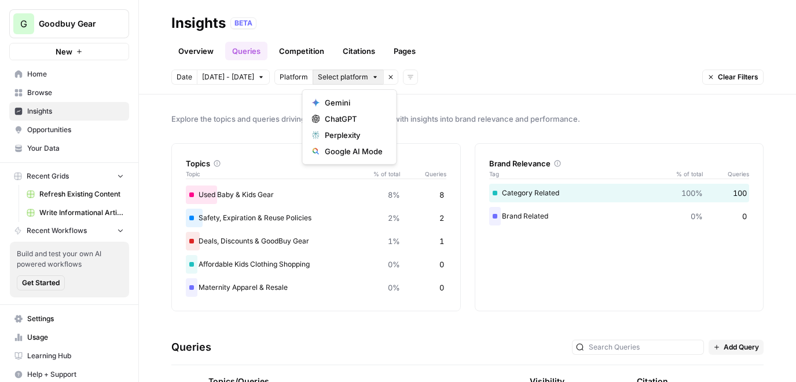
click at [488, 72] on div "Date Oct 8 - Oct 9 Platform Select platform Remove filter Add filters Clear Fil…" at bounding box center [467, 77] width 593 height 15
click at [325, 77] on span "Select platform" at bounding box center [343, 77] width 50 height 10
click at [520, 58] on div "Overview Queries Competition Citations Pages" at bounding box center [467, 46] width 593 height 28
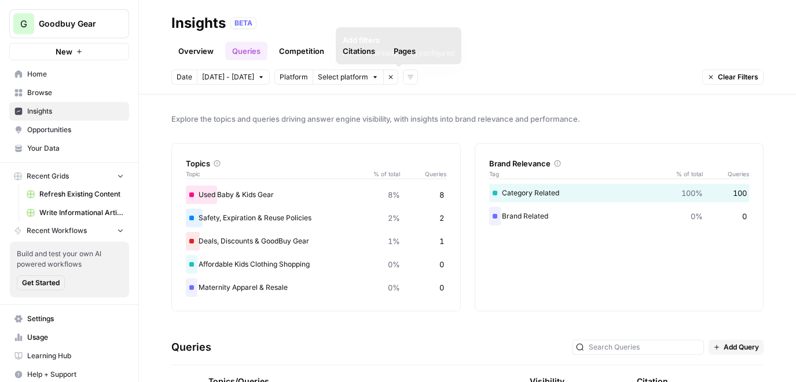
click at [335, 81] on span "Select platform" at bounding box center [343, 77] width 50 height 10
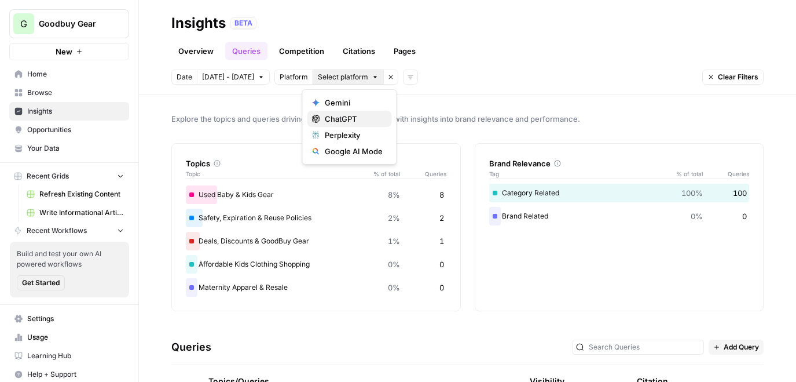
click at [339, 122] on span "ChatGPT" at bounding box center [354, 119] width 58 height 12
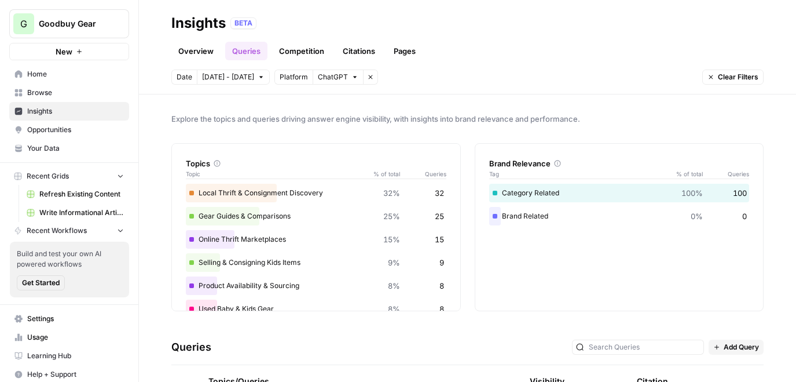
click at [329, 80] on span "ChatGPT" at bounding box center [333, 77] width 30 height 10
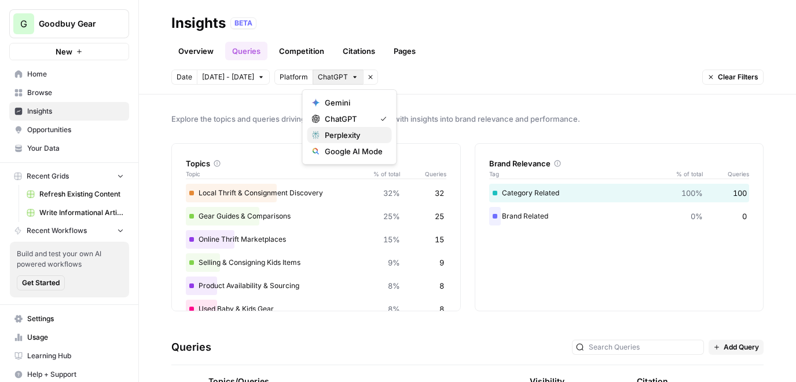
click at [344, 136] on span "Perplexity" at bounding box center [354, 135] width 58 height 12
click at [338, 78] on span "2 Platforms" at bounding box center [337, 77] width 38 height 10
click at [374, 121] on div "ChatGPT" at bounding box center [349, 119] width 75 height 12
click at [371, 77] on icon "button" at bounding box center [374, 77] width 7 height 7
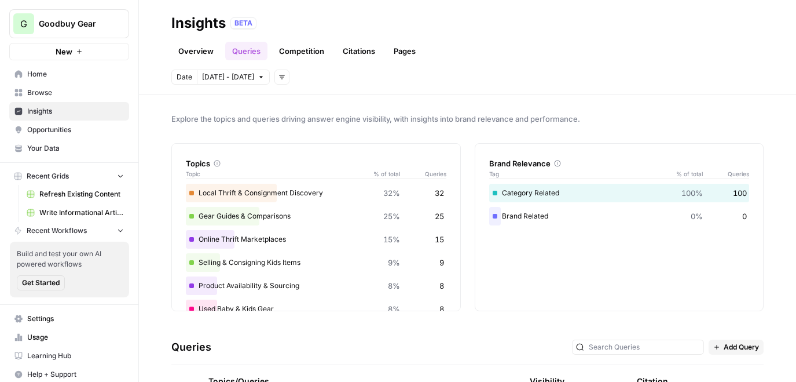
click at [368, 46] on link "Citations" at bounding box center [359, 51] width 46 height 19
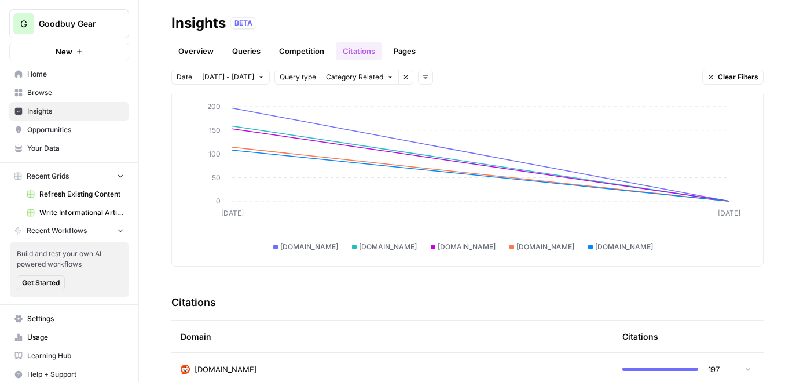
scroll to position [76, 0]
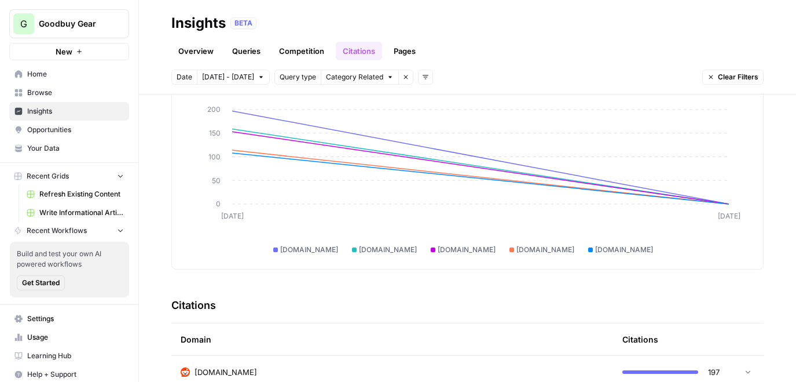
click at [221, 72] on span "Oct 8 - Oct 9" at bounding box center [228, 77] width 52 height 10
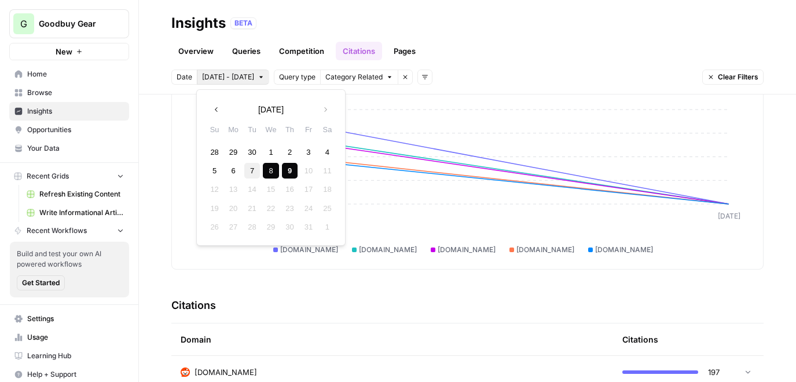
click at [253, 170] on div "7" at bounding box center [252, 171] width 16 height 16
click at [286, 171] on div "9" at bounding box center [290, 171] width 16 height 16
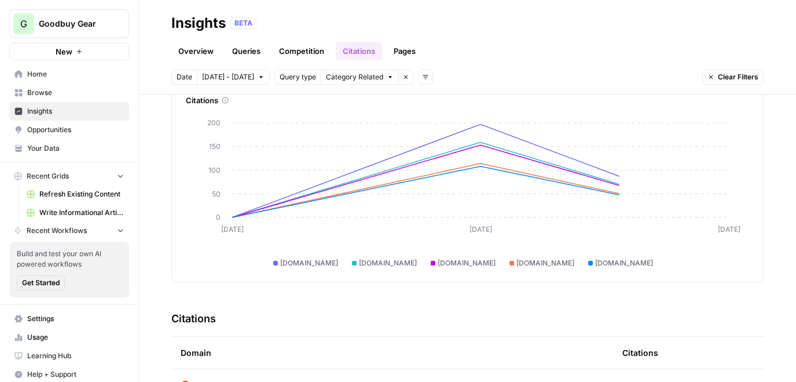
scroll to position [61, 0]
click at [220, 79] on span "Oct 7 - Oct 9" at bounding box center [228, 77] width 52 height 10
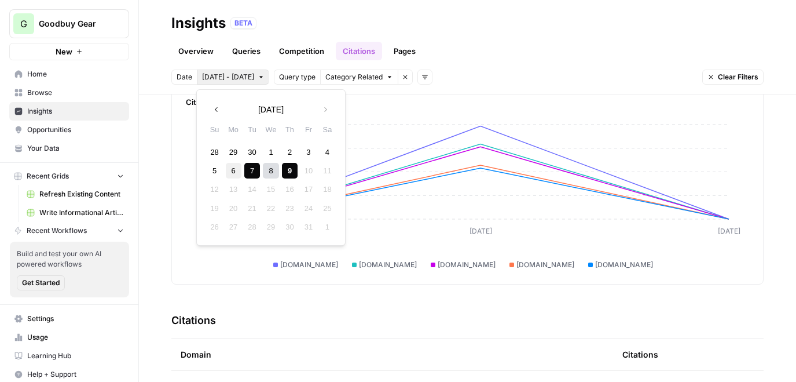
click at [232, 171] on div "6" at bounding box center [234, 171] width 16 height 16
click at [284, 171] on div "9" at bounding box center [290, 171] width 16 height 16
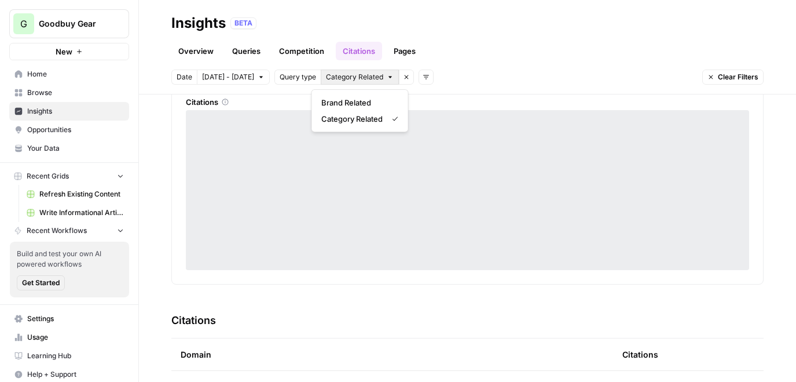
click at [387, 75] on icon "button" at bounding box center [390, 77] width 7 height 7
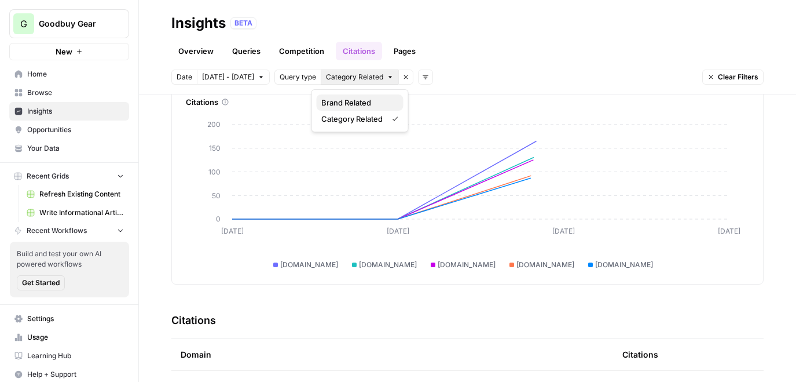
click at [365, 108] on button "Brand Related" at bounding box center [360, 102] width 87 height 16
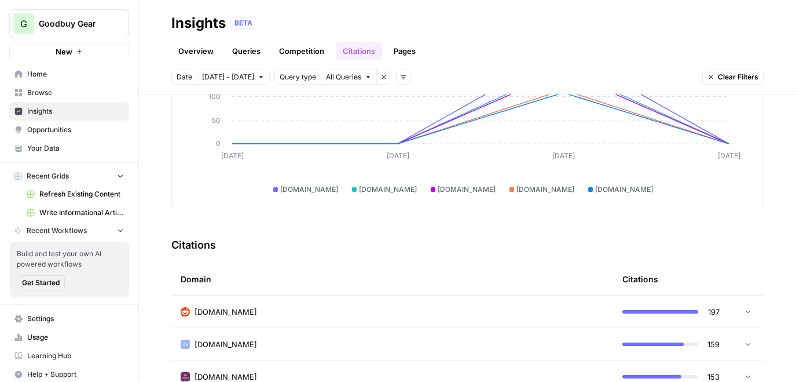
scroll to position [166, 0]
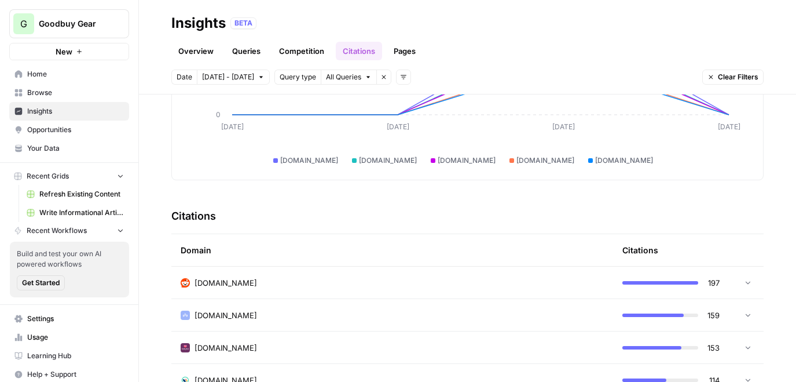
click at [398, 280] on div "reddit.com" at bounding box center [392, 283] width 423 height 12
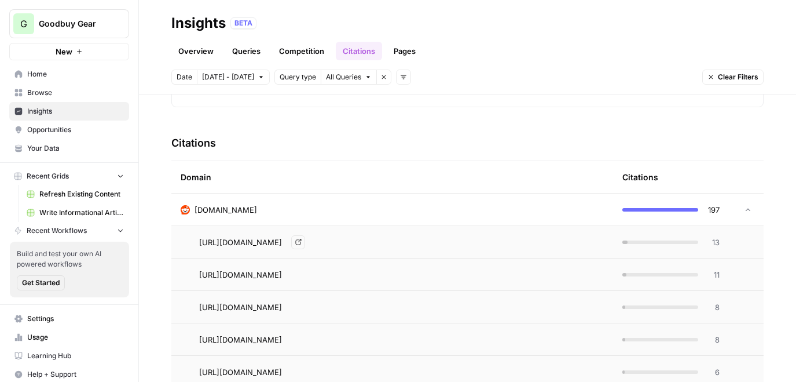
scroll to position [229, 0]
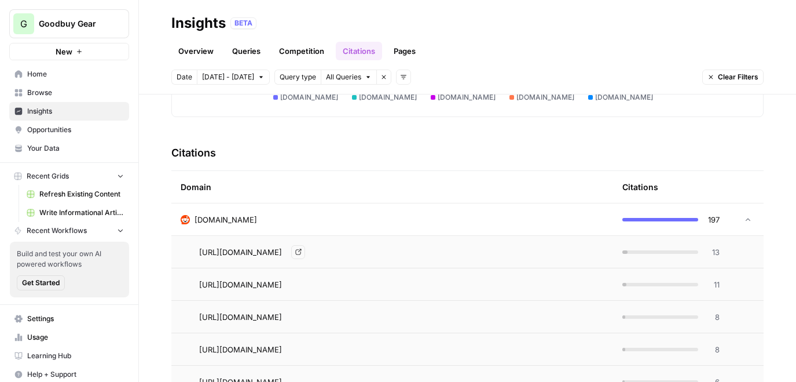
click at [382, 225] on td "reddit.com" at bounding box center [392, 219] width 442 height 32
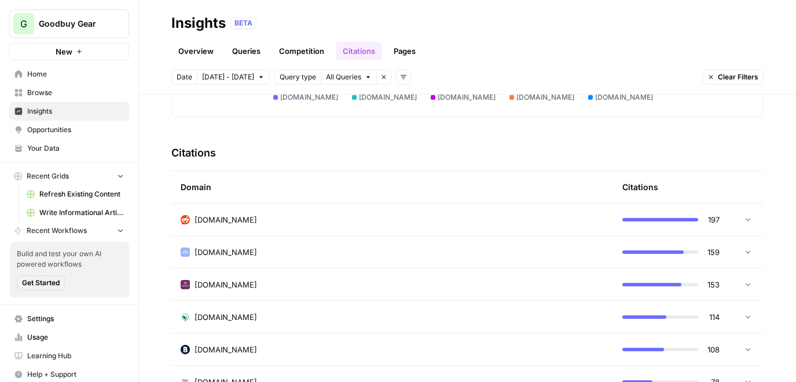
click at [245, 52] on link "Queries" at bounding box center [246, 51] width 42 height 19
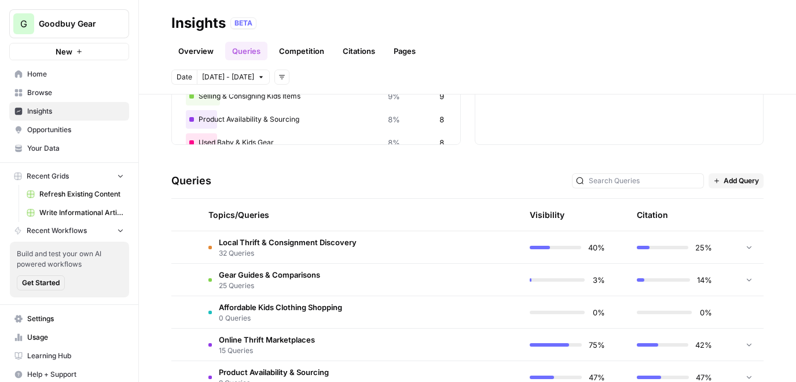
scroll to position [175, 0]
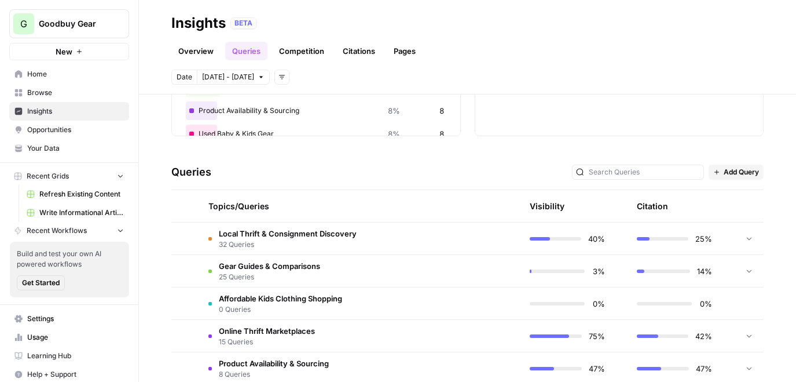
click at [346, 231] on span "Local Thrift & Consignment Discovery" at bounding box center [288, 234] width 138 height 12
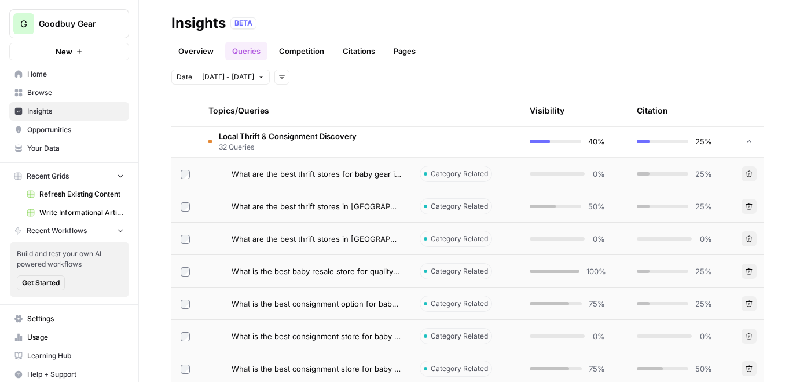
scroll to position [274, 0]
click at [319, 201] on span "What are the best thrift stores in Dallas for baby gear?" at bounding box center [317, 205] width 170 height 12
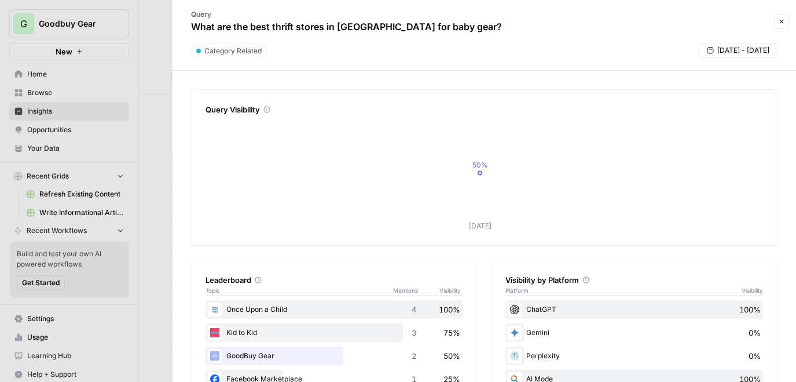
click at [781, 25] on button "Close" at bounding box center [781, 21] width 15 height 15
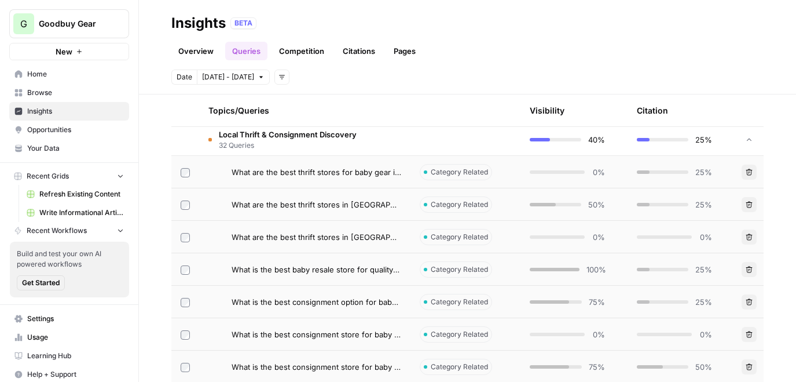
click at [301, 138] on span "Local Thrift & Consignment Discovery" at bounding box center [288, 135] width 138 height 12
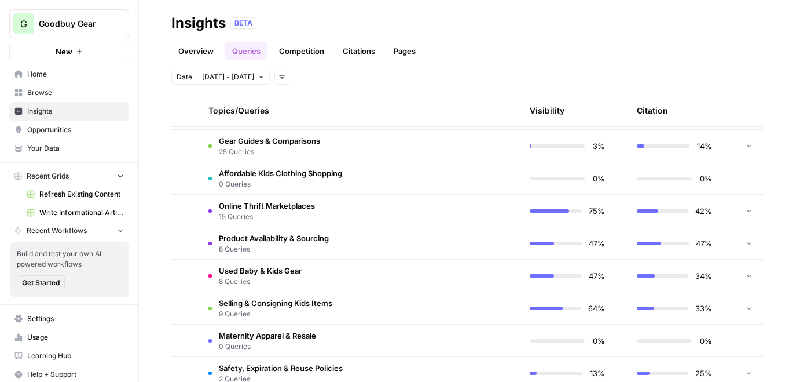
scroll to position [290, 0]
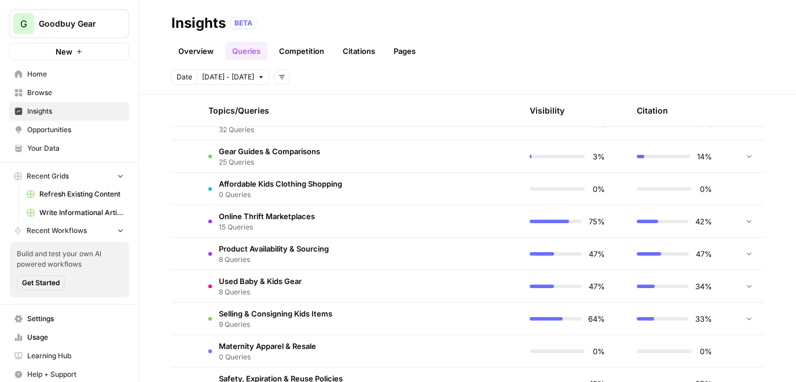
click at [300, 171] on td "Gear Guides & Comparisons 25 Queries" at bounding box center [304, 156] width 211 height 32
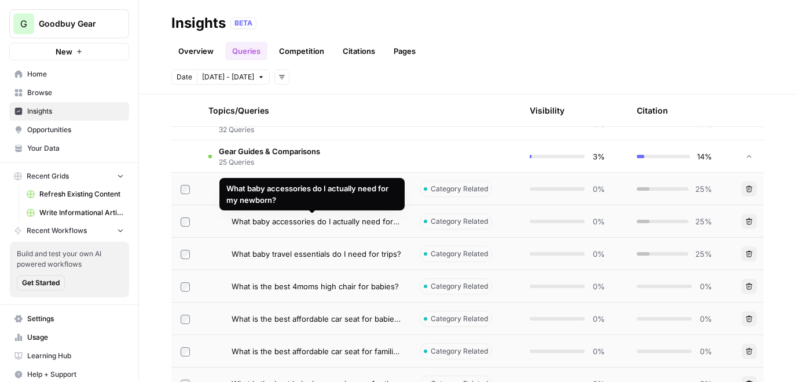
click at [308, 218] on span "What baby accessories do I actually need for my newborn?" at bounding box center [317, 221] width 170 height 12
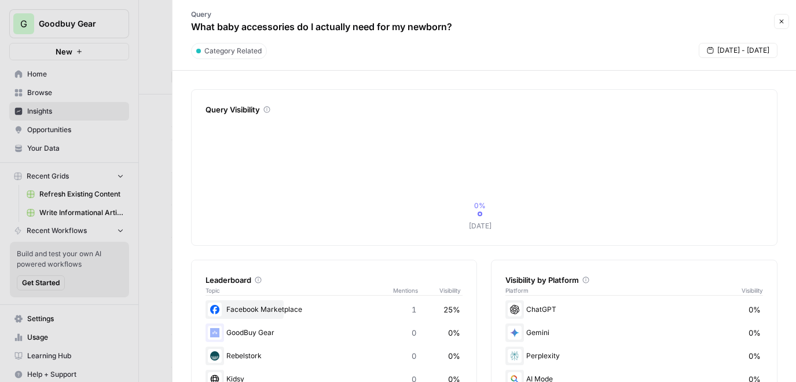
click at [785, 23] on icon "button" at bounding box center [781, 21] width 7 height 7
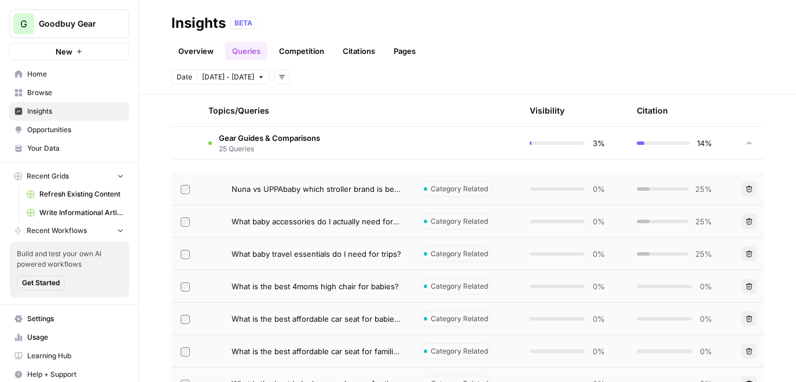
scroll to position [348, 0]
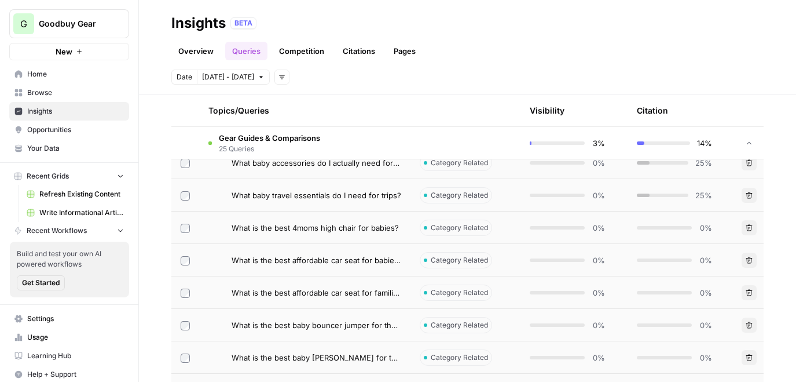
click at [352, 197] on span "What baby travel essentials do I need for trips?" at bounding box center [317, 195] width 170 height 12
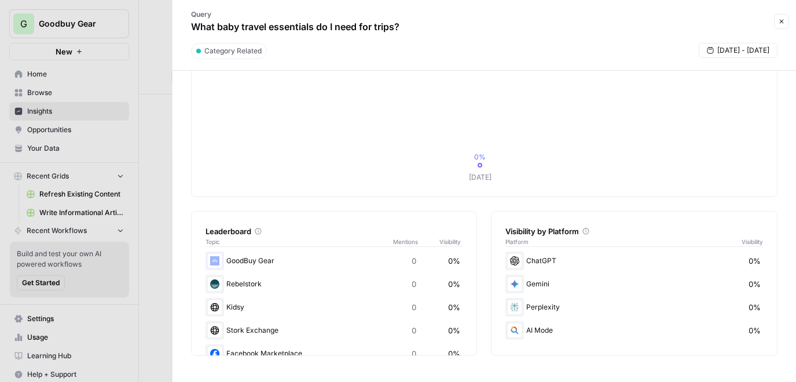
scroll to position [51, 0]
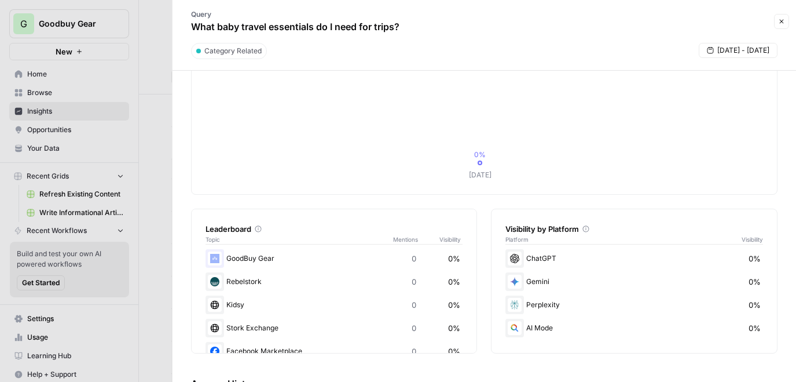
click at [777, 21] on button "Close" at bounding box center [781, 21] width 15 height 15
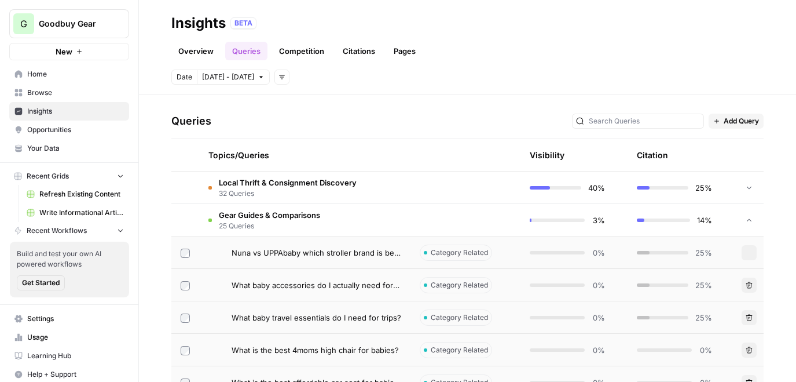
scroll to position [201, 0]
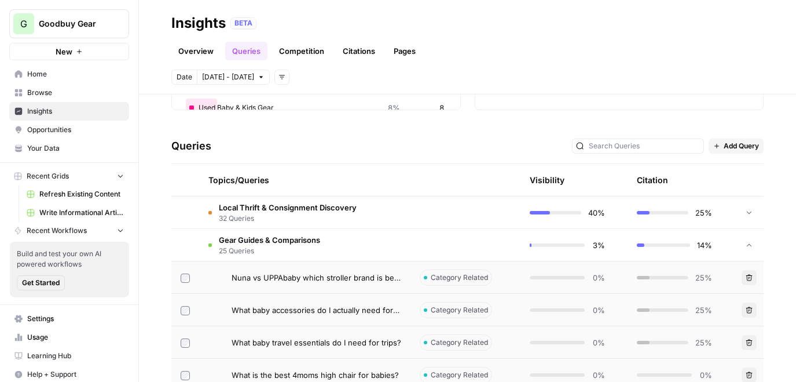
click at [254, 254] on span "25 Queries" at bounding box center [269, 251] width 101 height 10
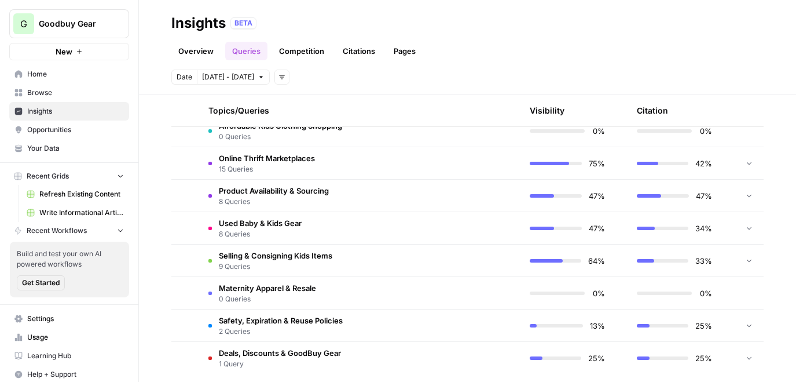
scroll to position [343, 0]
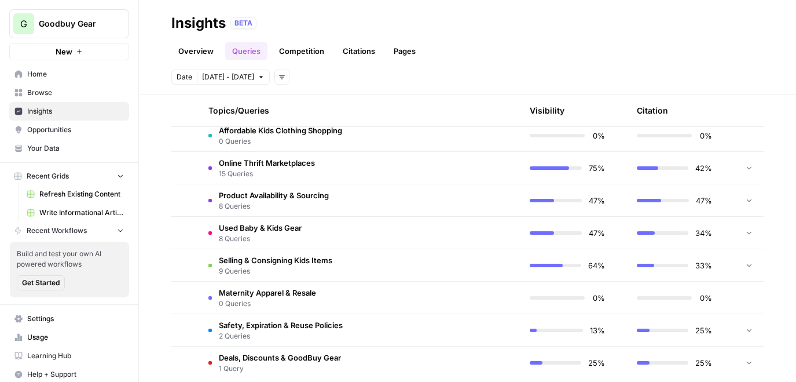
click at [254, 265] on span "Selling & Consigning Kids Items" at bounding box center [276, 260] width 114 height 12
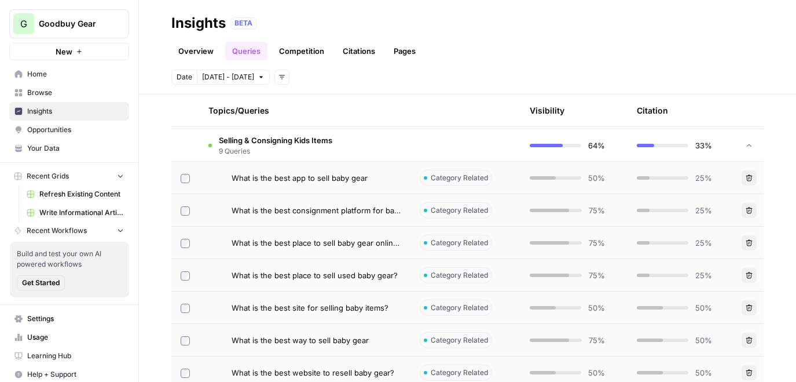
scroll to position [463, 0]
click at [299, 213] on span "What is the best consignment platform for baby gear?" at bounding box center [317, 210] width 170 height 12
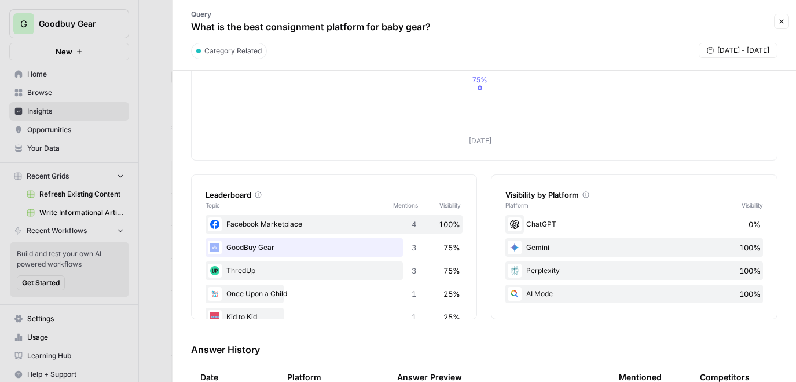
click at [292, 244] on div "GoodBuy Gear 3 75%" at bounding box center [335, 247] width 258 height 19
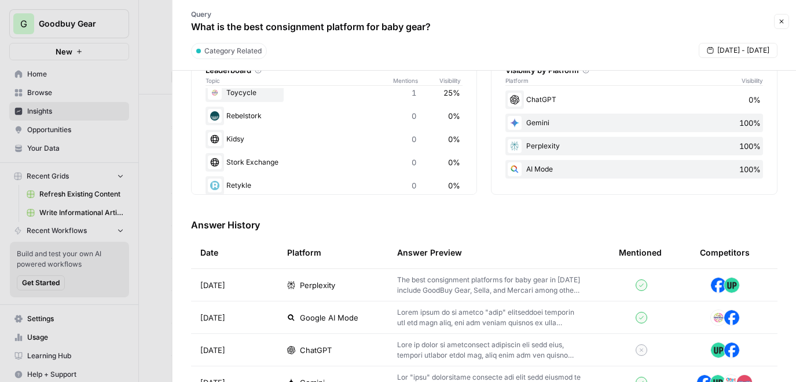
scroll to position [245, 0]
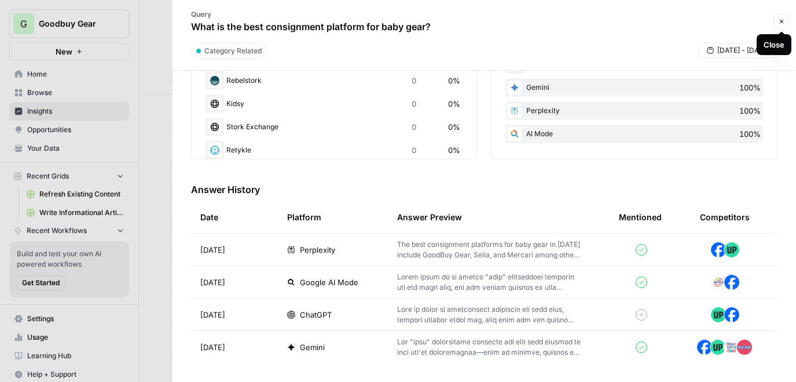
click at [784, 21] on icon "button" at bounding box center [781, 21] width 7 height 7
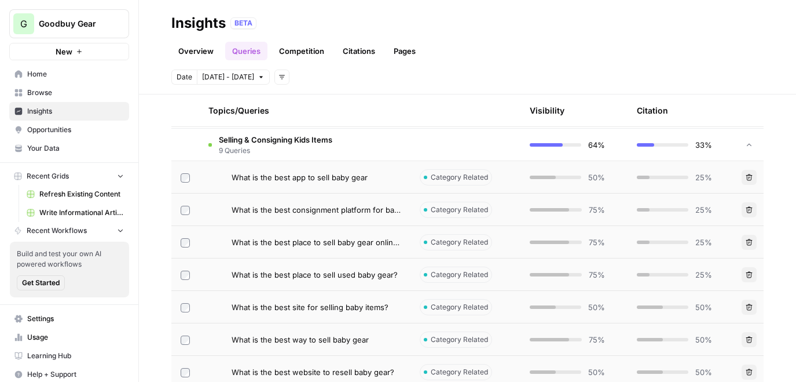
scroll to position [6, 0]
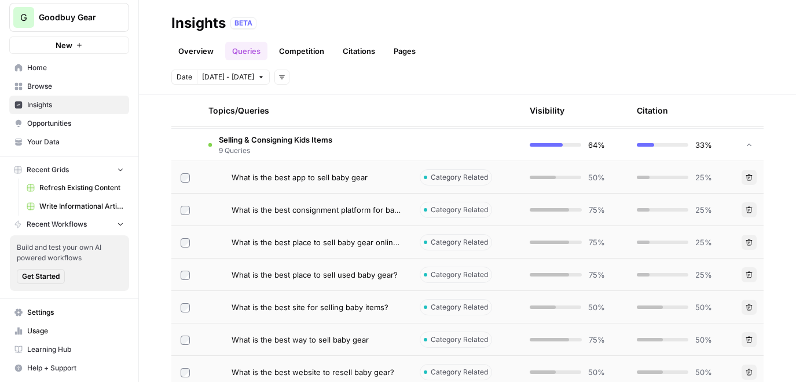
click at [59, 135] on link "Your Data" at bounding box center [69, 142] width 120 height 19
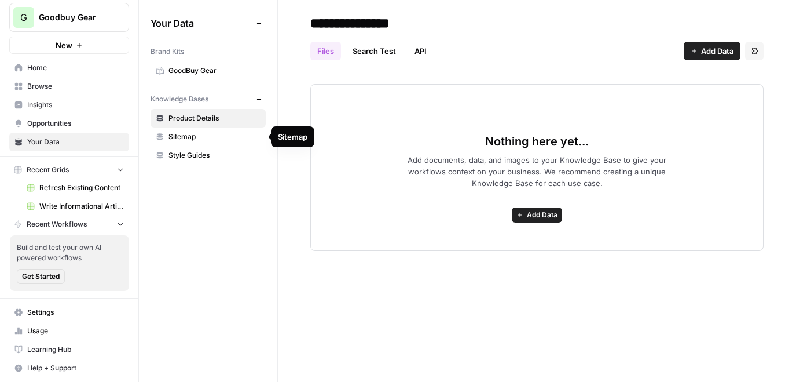
click at [198, 142] on link "Sitemap" at bounding box center [208, 136] width 115 height 19
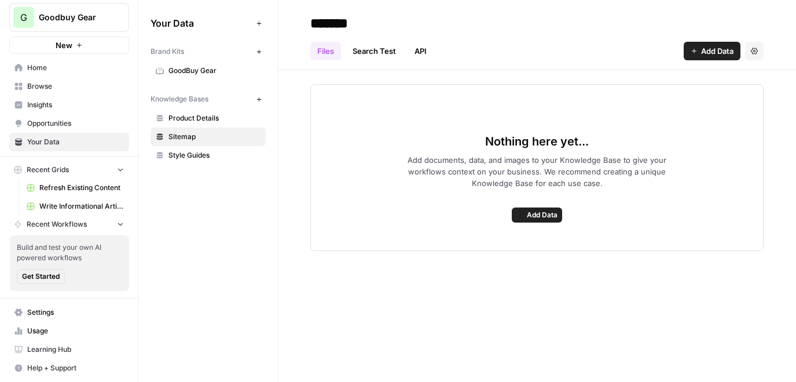
click at [59, 92] on link "Browse" at bounding box center [69, 86] width 120 height 19
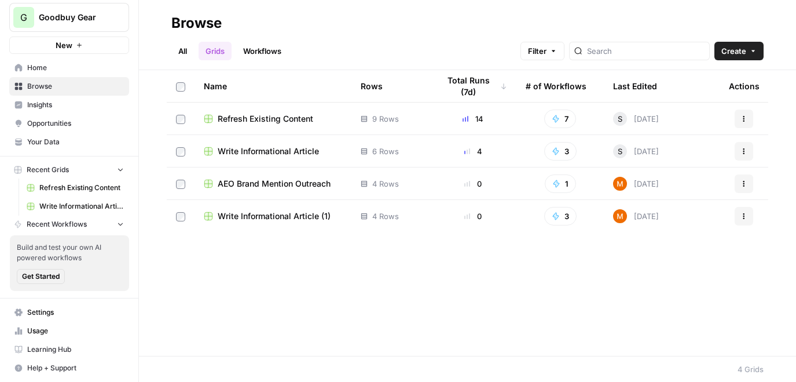
click at [53, 107] on span "Insights" at bounding box center [75, 105] width 97 height 10
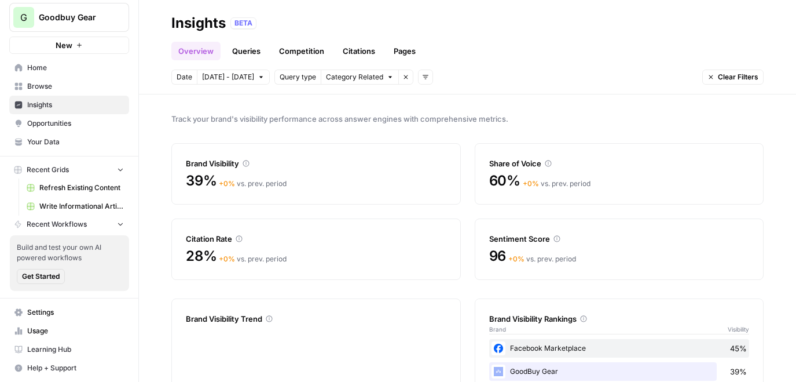
click at [246, 55] on link "Queries" at bounding box center [246, 51] width 42 height 19
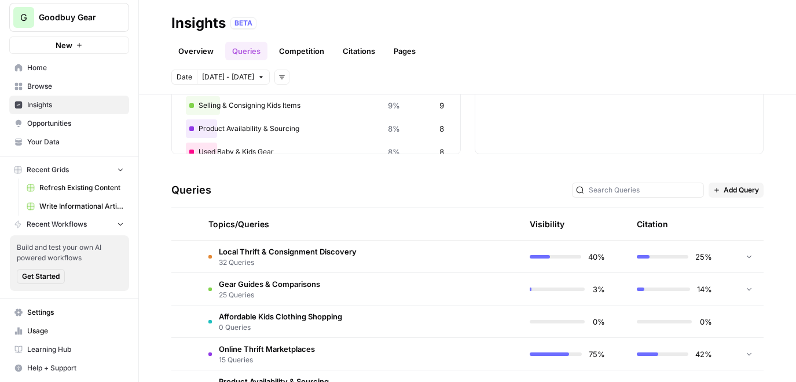
scroll to position [158, 0]
click at [341, 245] on span "Local Thrift & Consignment Discovery" at bounding box center [288, 250] width 138 height 12
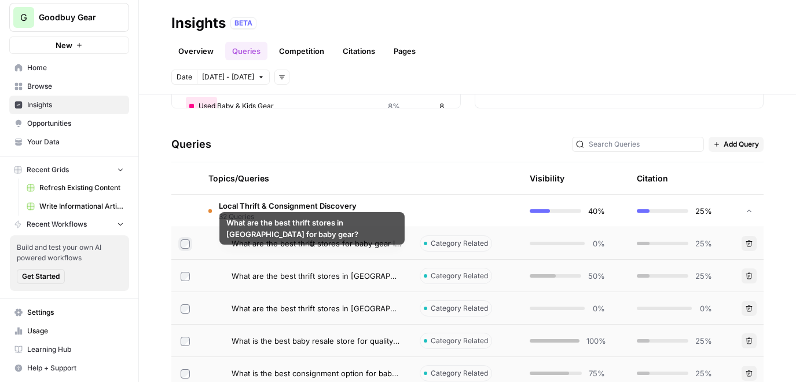
scroll to position [197, 0]
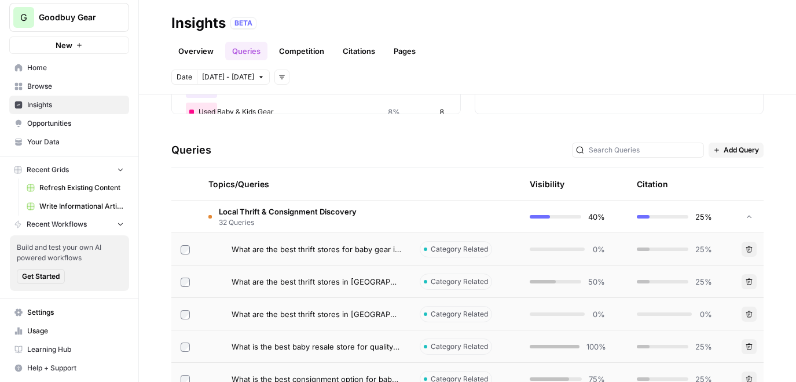
click at [276, 218] on span "32 Queries" at bounding box center [288, 222] width 138 height 10
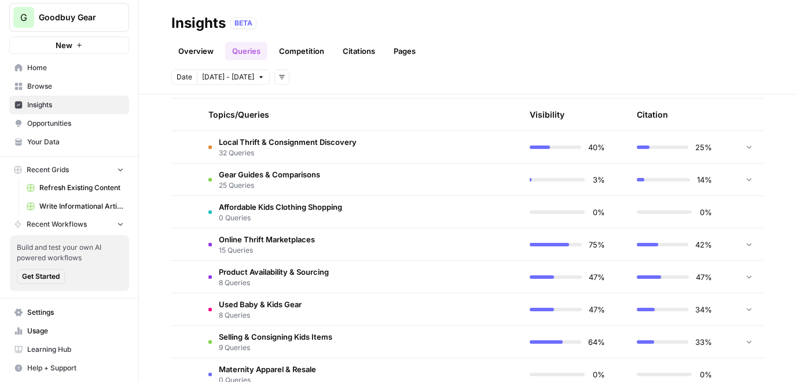
scroll to position [269, 0]
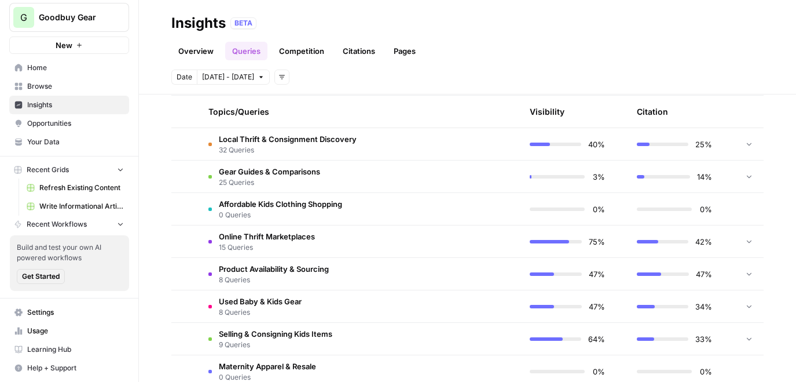
click at [276, 218] on span "0 Queries" at bounding box center [280, 215] width 123 height 10
click at [277, 211] on span "0 Queries" at bounding box center [280, 215] width 123 height 10
click at [269, 209] on span "Affordable Kids Clothing Shopping" at bounding box center [280, 204] width 123 height 12
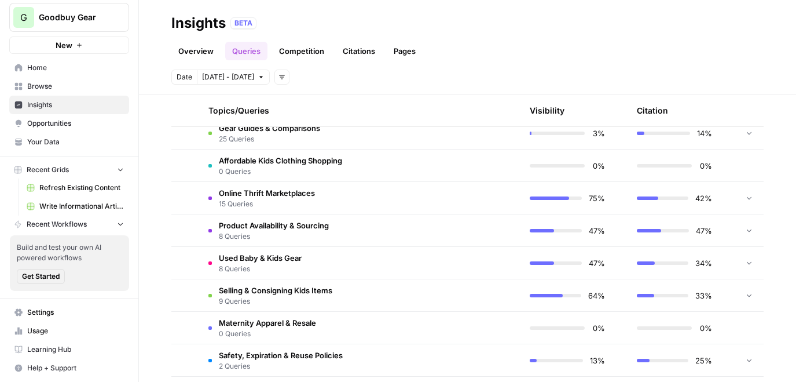
scroll to position [359, 0]
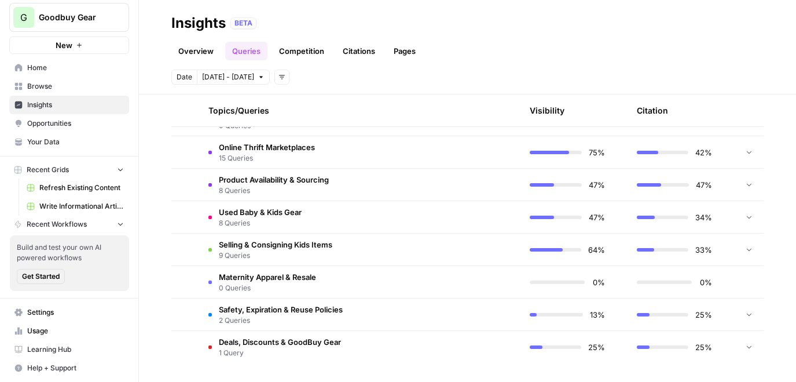
click at [337, 281] on td "Maternity Apparel & Resale 0 Queries" at bounding box center [304, 282] width 211 height 32
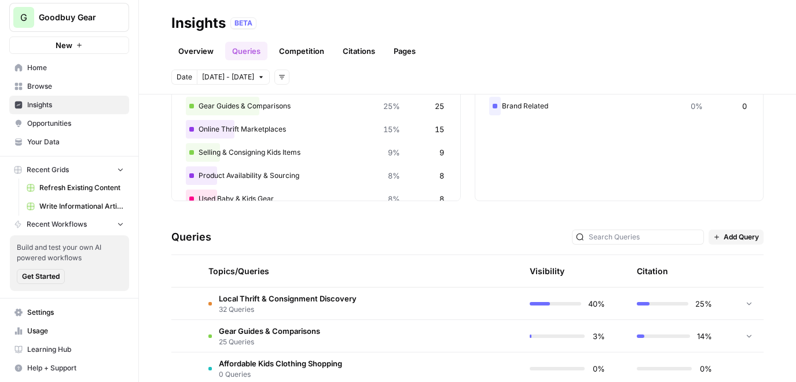
scroll to position [109, 0]
click at [68, 129] on link "Opportunities" at bounding box center [69, 123] width 120 height 19
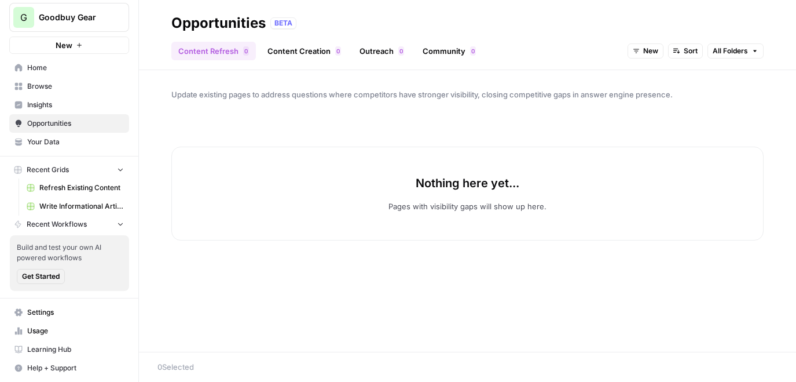
click at [49, 102] on span "Insights" at bounding box center [75, 105] width 97 height 10
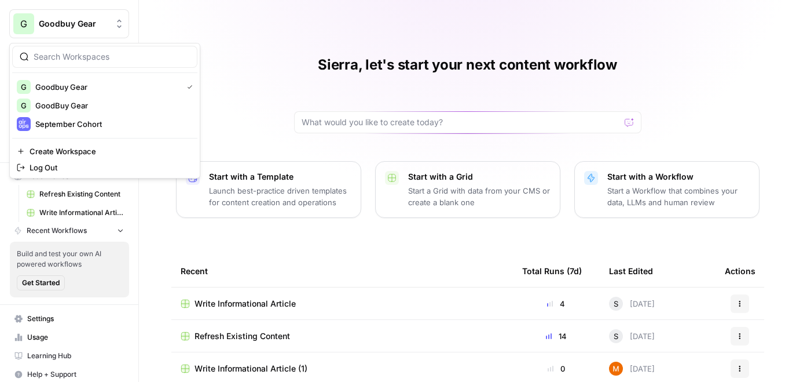
click at [59, 17] on button "G Goodbuy Gear" at bounding box center [69, 23] width 120 height 29
click at [382, 25] on div "Sierra, let's start your next content workflow Start with a Template Launch bes…" at bounding box center [467, 218] width 657 height 436
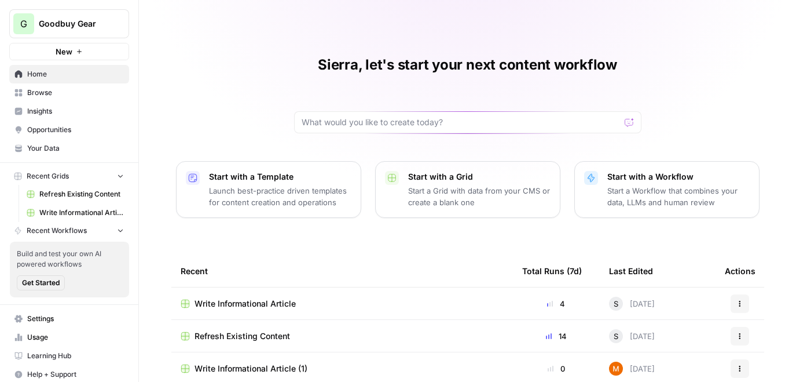
scroll to position [6, 0]
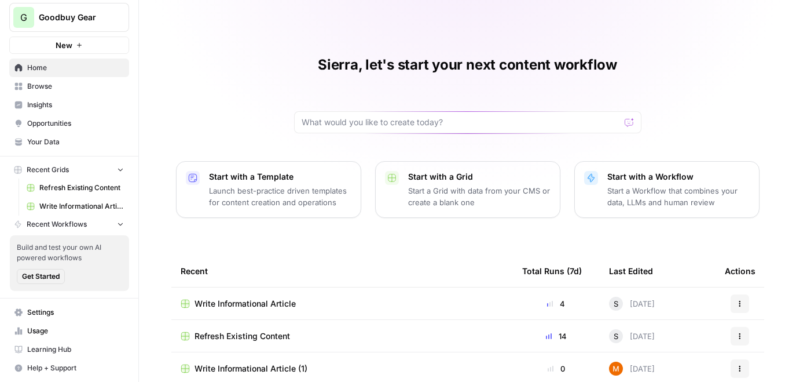
click at [49, 316] on span "Settings" at bounding box center [75, 312] width 97 height 10
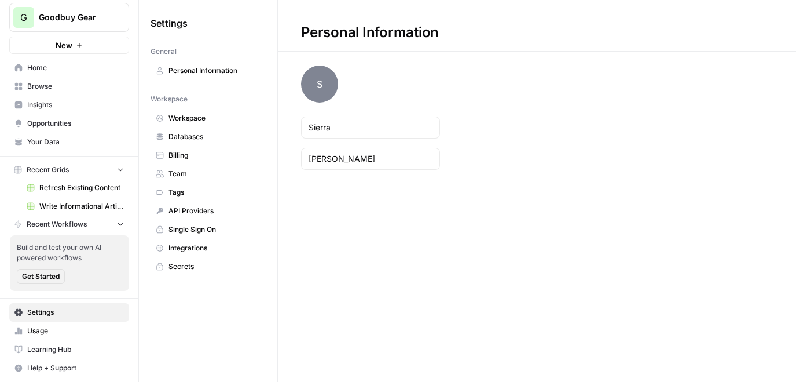
click at [212, 76] on link "Personal Information" at bounding box center [208, 70] width 115 height 19
click at [195, 140] on span "Databases" at bounding box center [215, 136] width 92 height 10
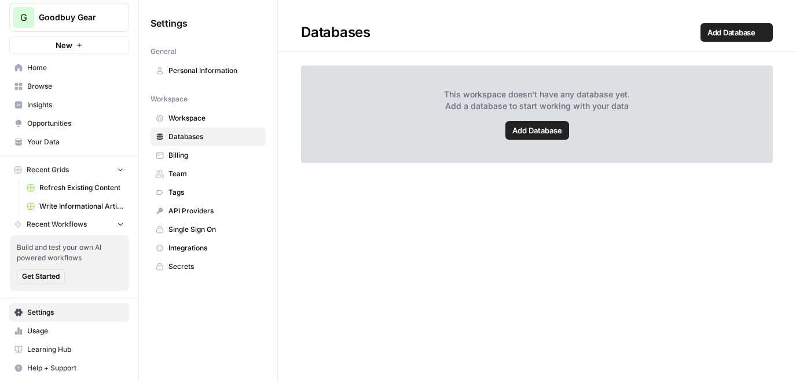
click at [193, 153] on span "Billing" at bounding box center [215, 155] width 92 height 10
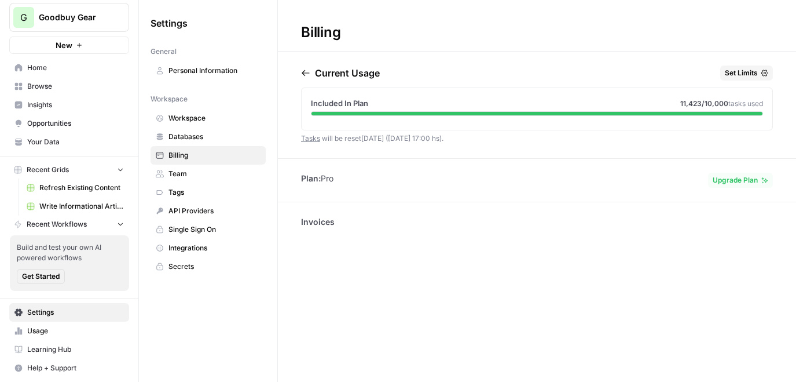
click at [193, 172] on span "Team" at bounding box center [215, 174] width 92 height 10
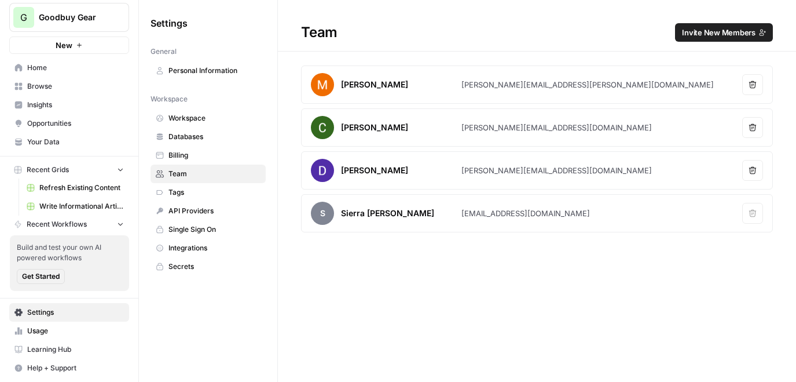
click at [741, 31] on span "Invite New Members" at bounding box center [719, 33] width 74 height 12
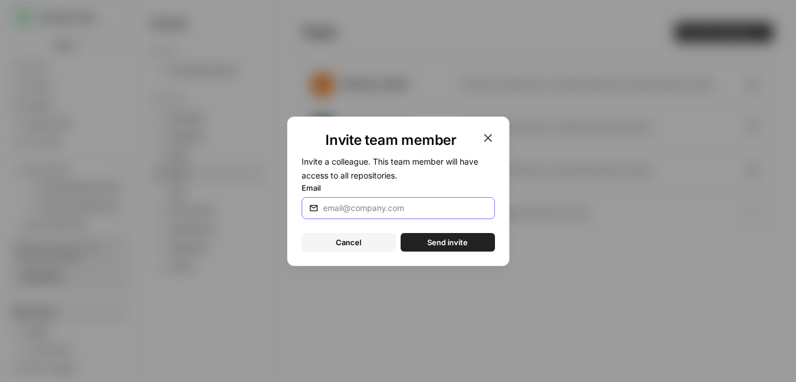
click at [411, 211] on input "Email" at bounding box center [405, 208] width 164 height 12
click at [354, 204] on input "rav" at bounding box center [405, 208] width 164 height 12
paste input "What is the best used booster seat for my child"
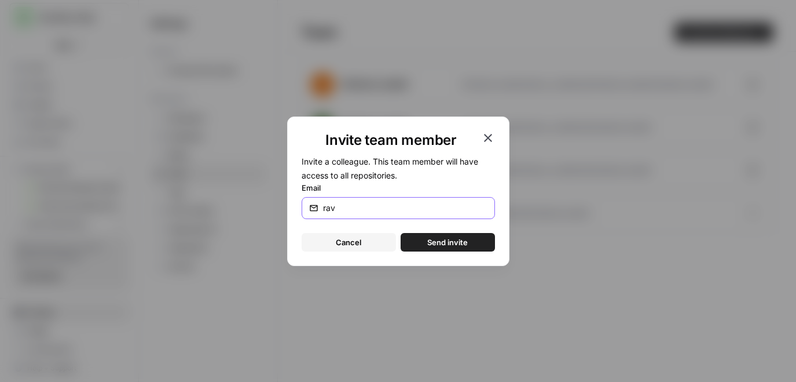
type input "What is the best used booster seat for my child"
click at [437, 204] on input "What is the best used booster seat for my child" at bounding box center [405, 208] width 164 height 12
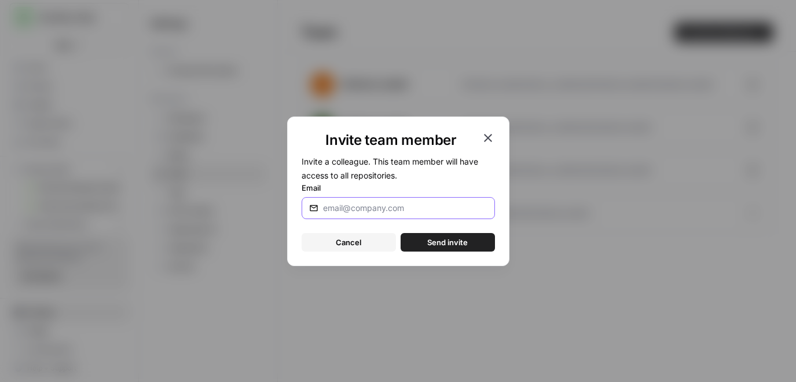
scroll to position [0, 0]
click at [399, 201] on div at bounding box center [398, 208] width 193 height 22
paste input "ravidpatel@gmail.com"
type input "ravidpatel@gmail.com"
click at [451, 243] on span "Send invite" at bounding box center [447, 242] width 41 height 12
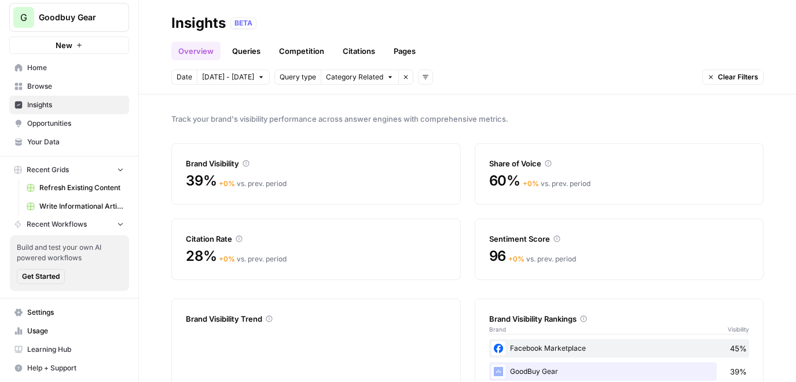
click at [74, 209] on span "Write Informational Article" at bounding box center [81, 206] width 85 height 10
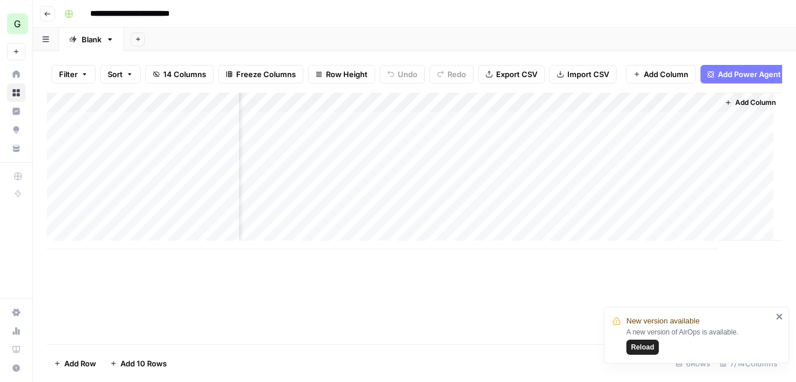
scroll to position [0, 342]
click at [431, 168] on div "Add Column" at bounding box center [415, 171] width 736 height 156
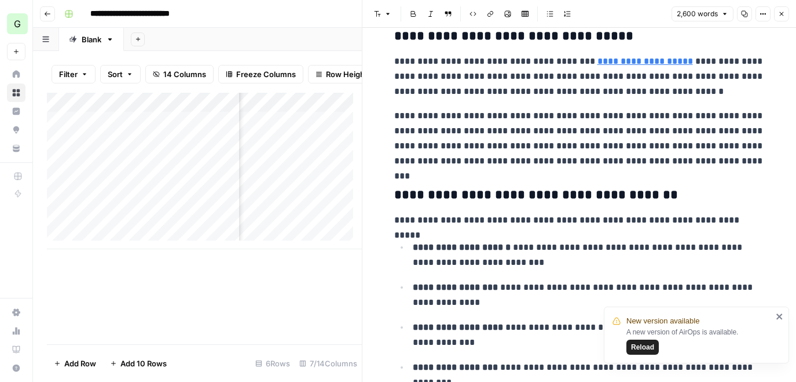
scroll to position [1119, 0]
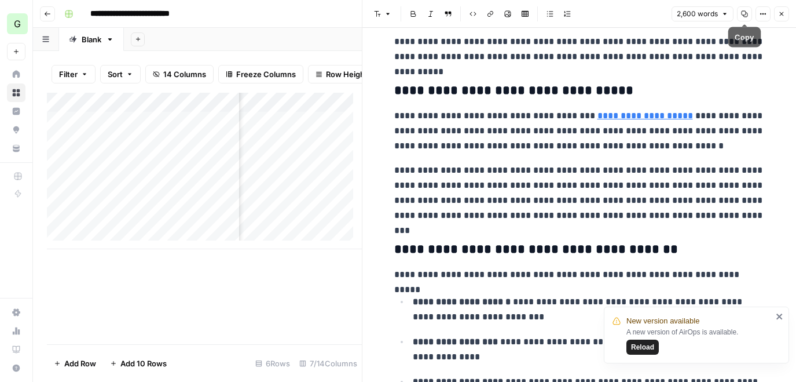
click at [741, 13] on icon "button" at bounding box center [744, 13] width 7 height 7
